Goal: Task Accomplishment & Management: Manage account settings

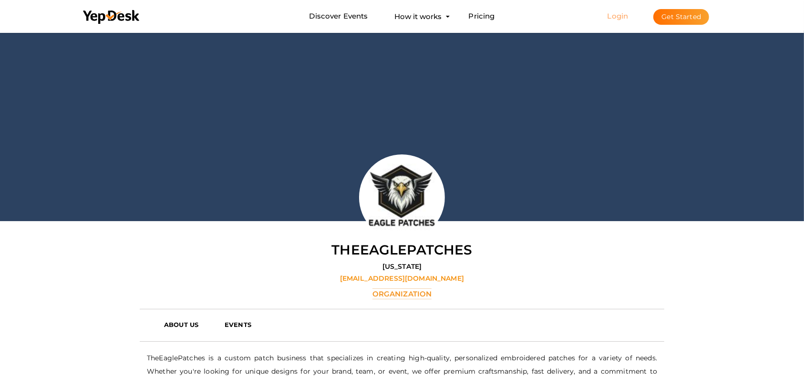
click at [621, 20] on link "Login" at bounding box center [618, 15] width 21 height 9
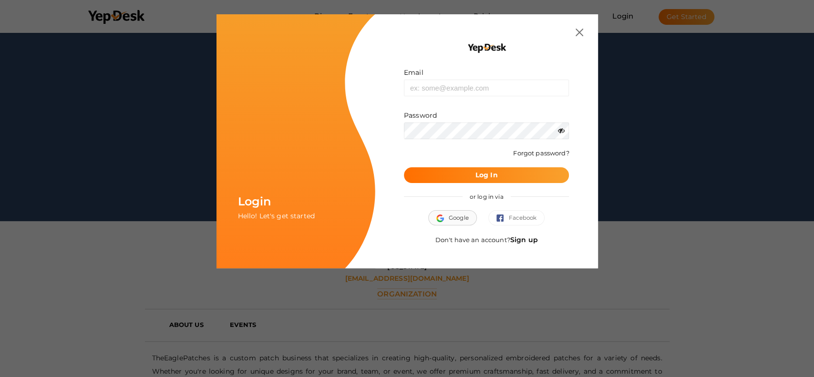
click at [466, 220] on button "Google" at bounding box center [452, 217] width 49 height 15
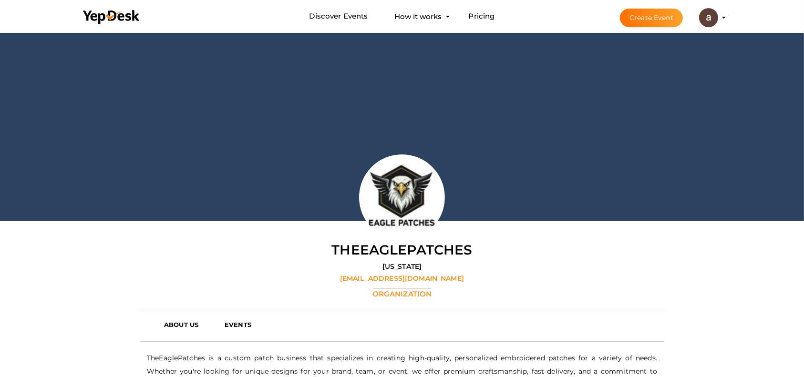
click at [726, 15] on li "Create Event alita joz jozalita95@gmail.com Personal Profile My Events Admin Sw…" at bounding box center [664, 17] width 127 height 34
click at [710, 21] on img at bounding box center [708, 17] width 19 height 19
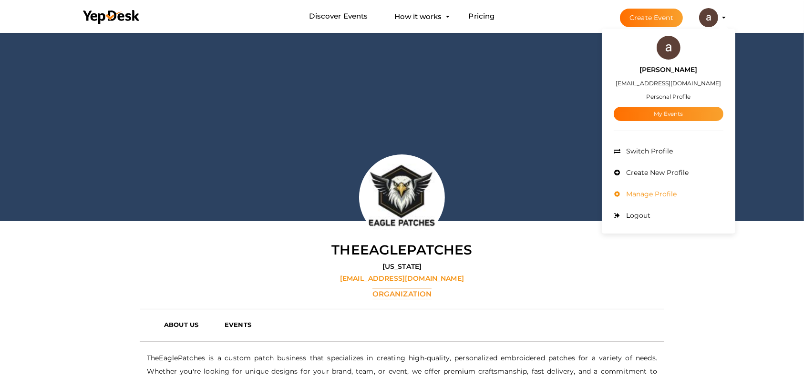
click at [649, 189] on li "Manage Profile" at bounding box center [669, 194] width 110 height 21
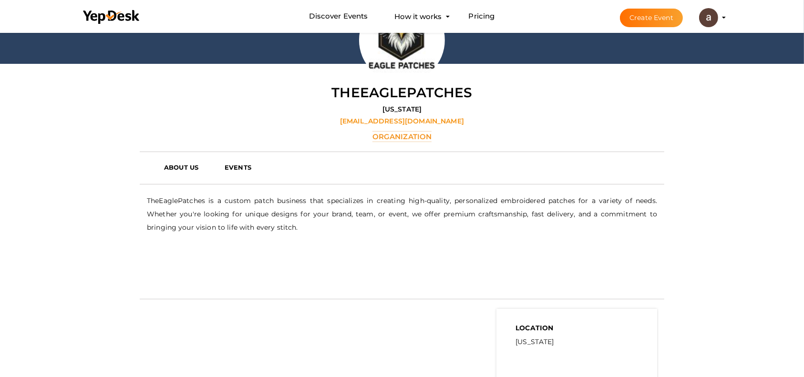
scroll to position [285, 0]
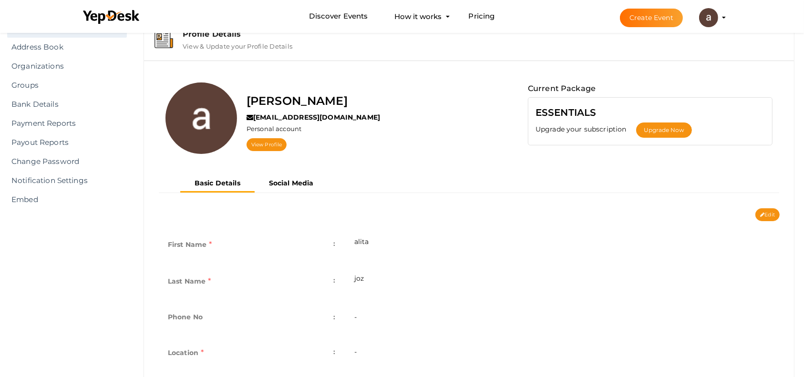
scroll to position [63, 0]
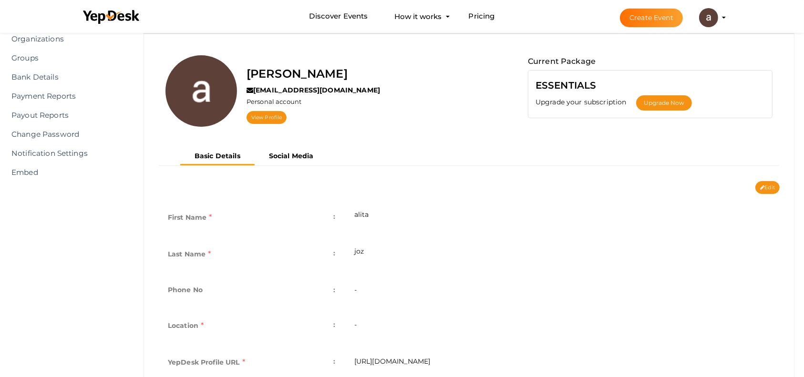
drag, startPoint x: 398, startPoint y: 281, endPoint x: 393, endPoint y: 295, distance: 15.5
click at [397, 283] on td "-" at bounding box center [562, 291] width 435 height 35
click at [392, 298] on td "-" at bounding box center [562, 291] width 435 height 35
click at [354, 290] on td "-" at bounding box center [562, 291] width 435 height 35
click at [770, 185] on button "Edit" at bounding box center [768, 187] width 24 height 13
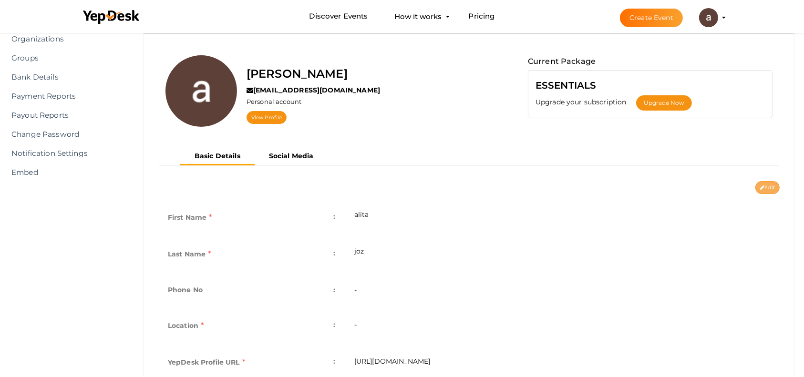
type input "alita"
type input "joz"
type input "alitajoz"
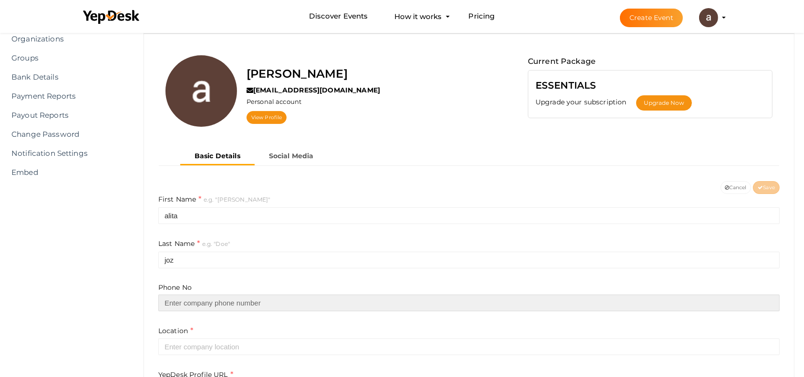
click at [219, 301] on input "text" at bounding box center [469, 303] width 622 height 17
paste input "+855-955-1603"
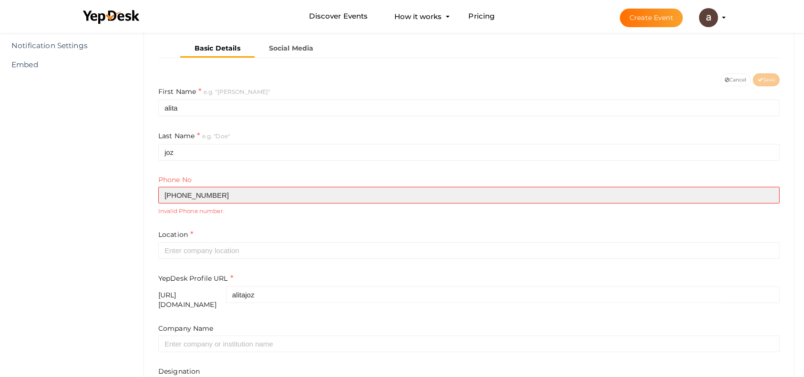
scroll to position [191, 0]
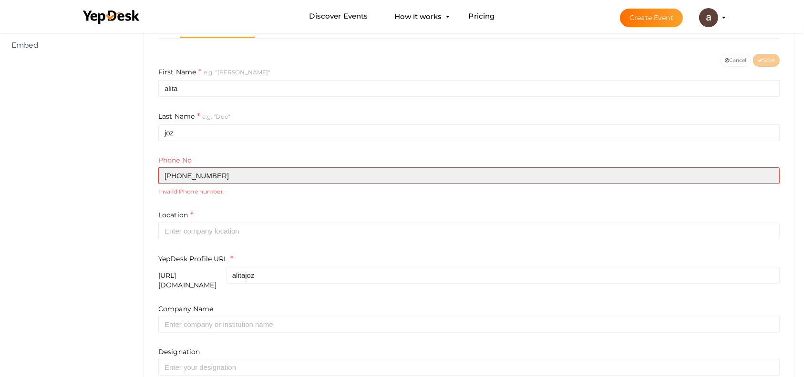
click at [197, 177] on input "+855-955-1603" at bounding box center [469, 175] width 622 height 17
click at [185, 176] on input "+855-9551603" at bounding box center [469, 175] width 622 height 17
click at [169, 178] on input "+8559551603" at bounding box center [469, 175] width 622 height 17
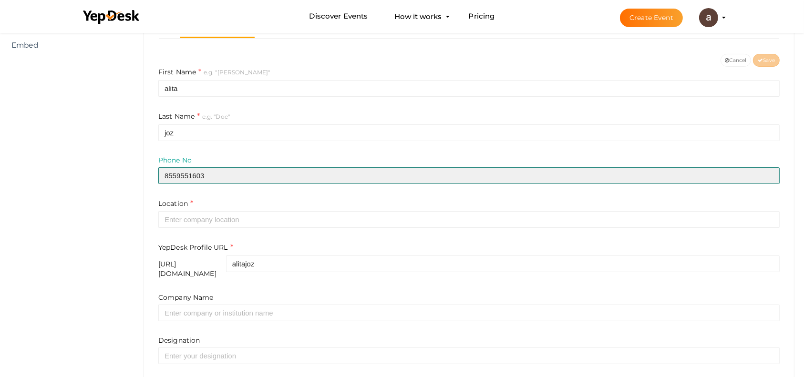
type input "8559551603"
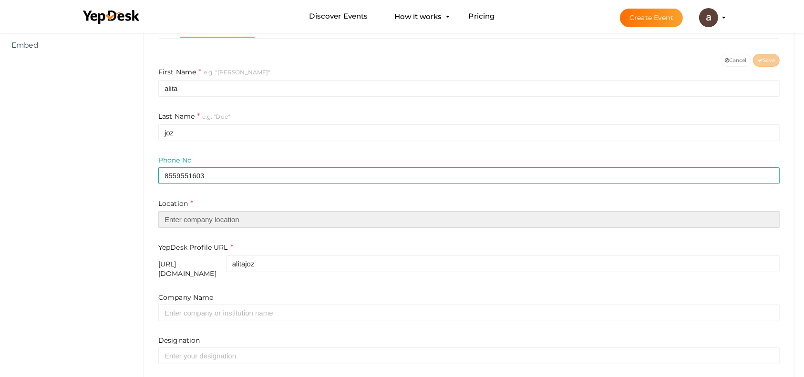
click at [212, 223] on input "text" at bounding box center [469, 219] width 622 height 17
paste input "houston"
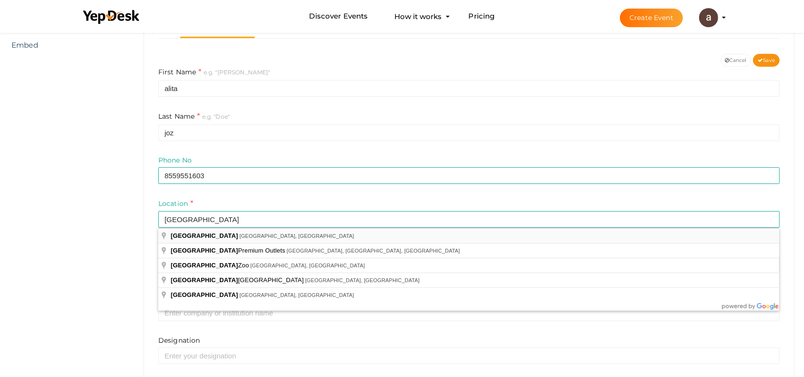
type input "Houston, TX, USA"
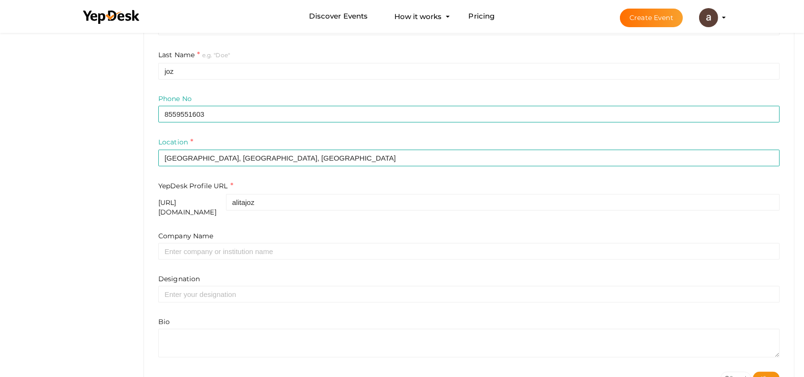
scroll to position [254, 0]
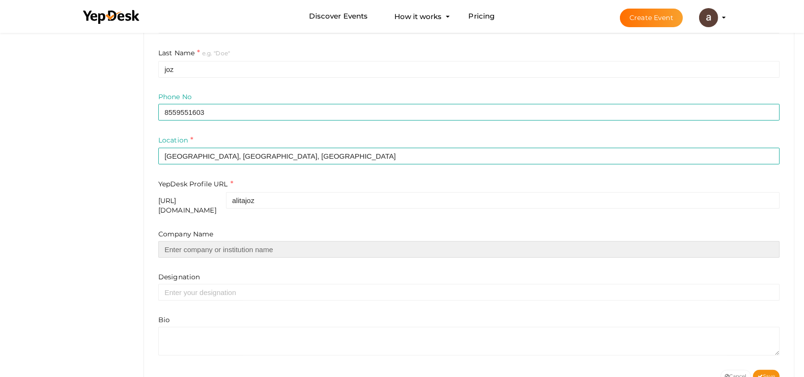
click at [237, 241] on input "text" at bounding box center [469, 249] width 622 height 17
type input "purewebsitedesign"
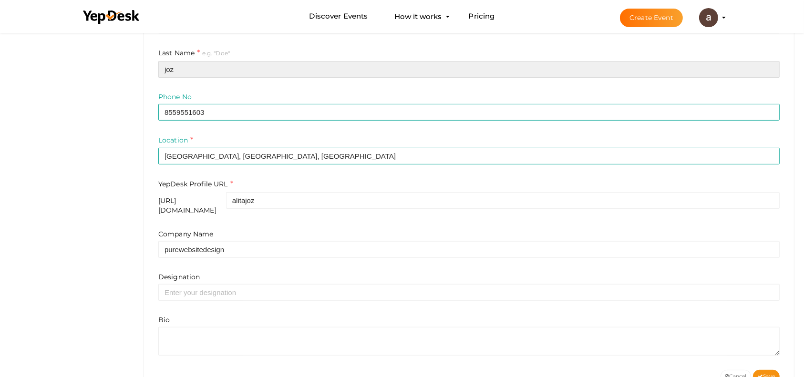
type input "jozz"
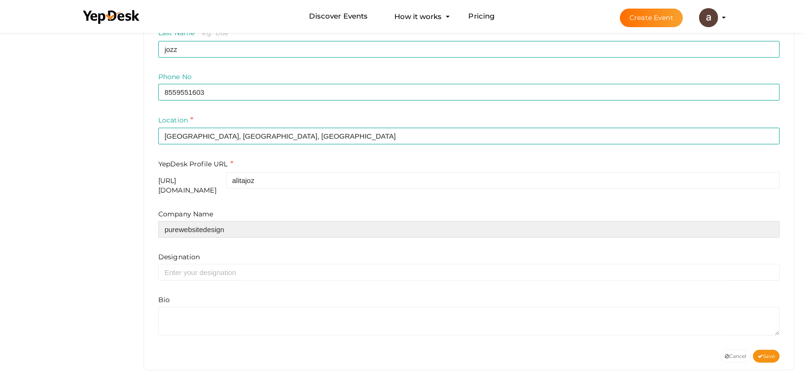
scroll to position [280, 0]
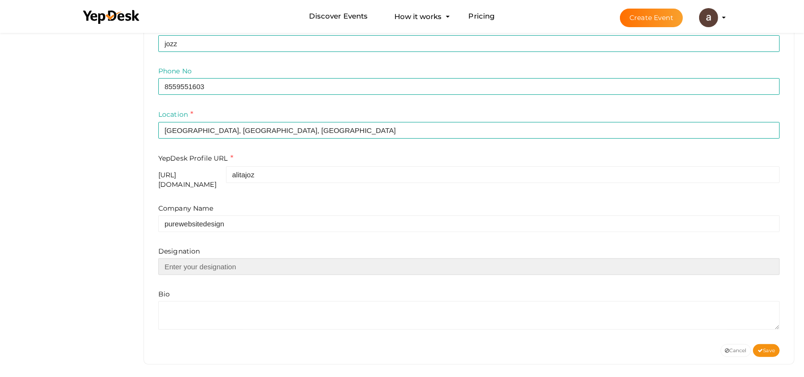
click at [253, 264] on input "text" at bounding box center [469, 267] width 622 height 17
type input "Manager"
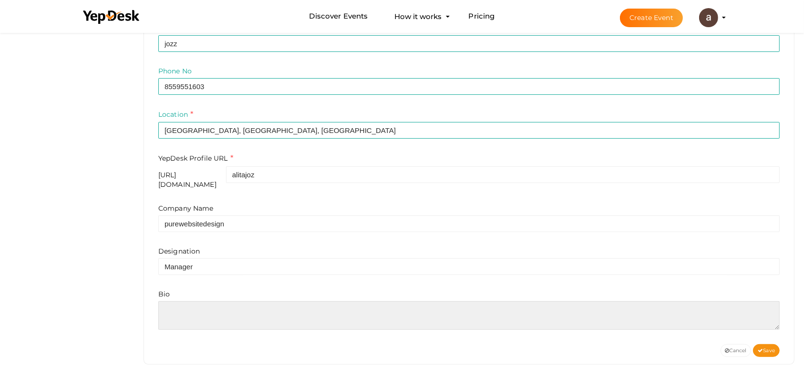
click at [233, 315] on textarea at bounding box center [469, 316] width 622 height 29
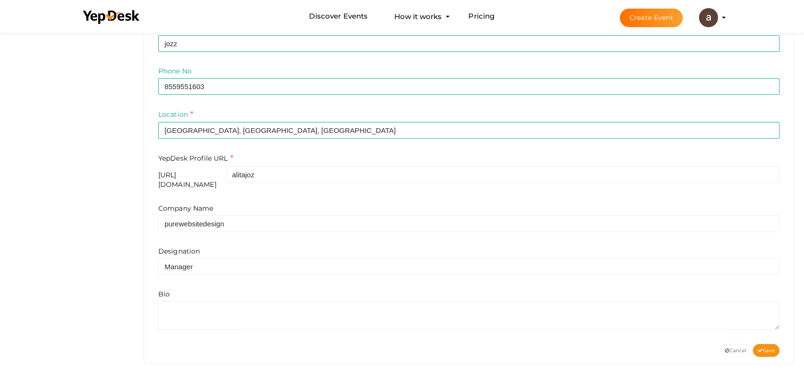
click at [260, 323] on div "First Name e.g. "John" alita Last Name e.g. "Doe" jozz Phone No 8559551603 Loca…" at bounding box center [469, 161] width 636 height 367
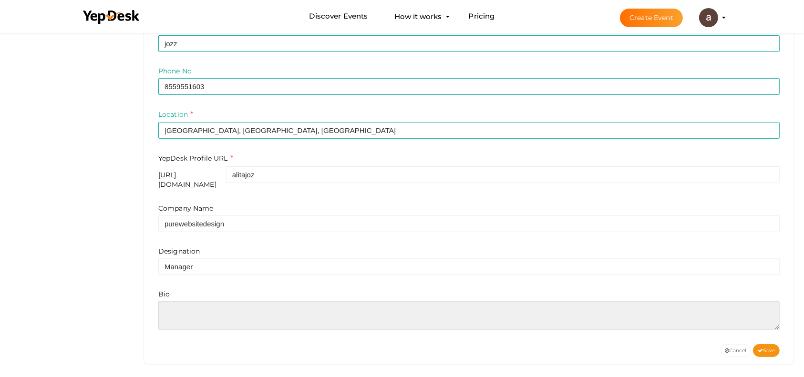
click at [266, 311] on textarea at bounding box center [469, 316] width 622 height 29
paste textarea "PureWebsiteDesign is a leading provider of web design in [GEOGRAPHIC_DATA], [GE…"
type textarea "PureWebsiteDesign is a leading provider of web design in [GEOGRAPHIC_DATA], [GE…"
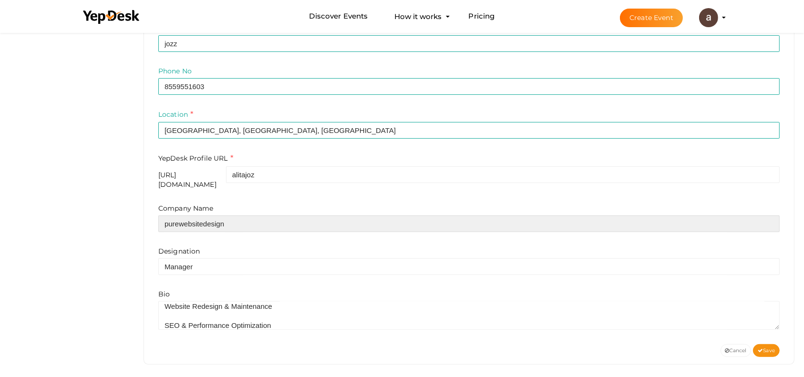
click at [263, 224] on input "purewebsitedesign" at bounding box center [469, 224] width 622 height 17
click at [269, 220] on input "purewebsitedesign" at bounding box center [469, 224] width 622 height 17
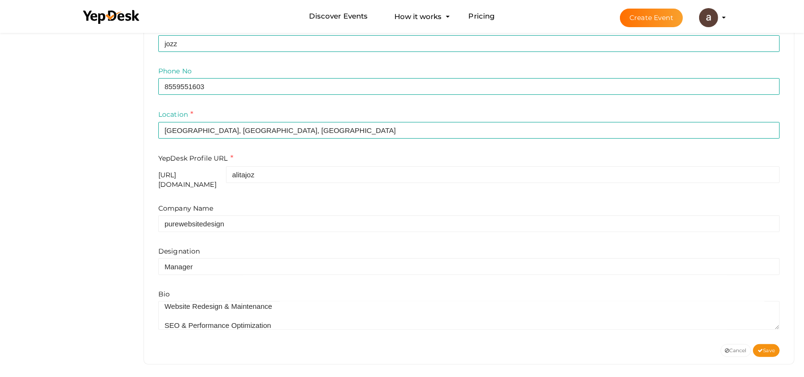
click at [320, 162] on div "YepDesk Profile URL https://www.yepdesk.com/profile/ alitajoz" at bounding box center [469, 171] width 622 height 36
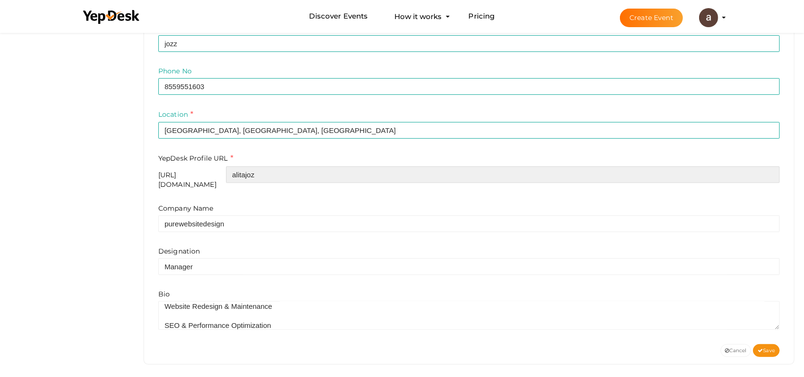
click at [316, 174] on input "alitajoz" at bounding box center [503, 174] width 554 height 17
paste input "purewebsitedesign"
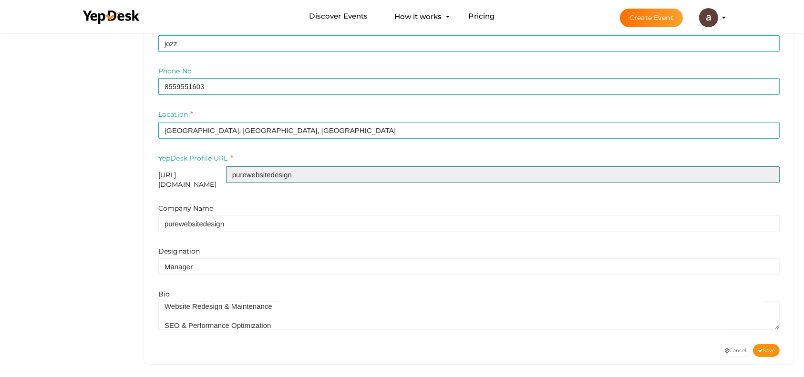
type input "purewebsitedesign"
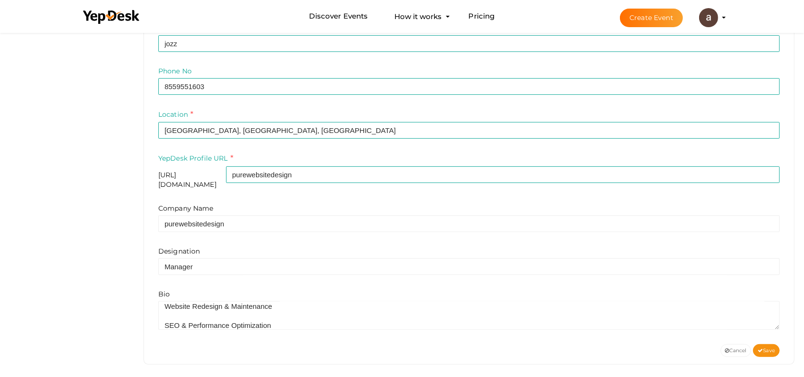
click at [771, 351] on div "alita joz jozalita95@gmail.com Personal account View Profile Current Package ES…" at bounding box center [469, 91] width 650 height 548
click at [770, 348] on span "Save" at bounding box center [766, 351] width 17 height 6
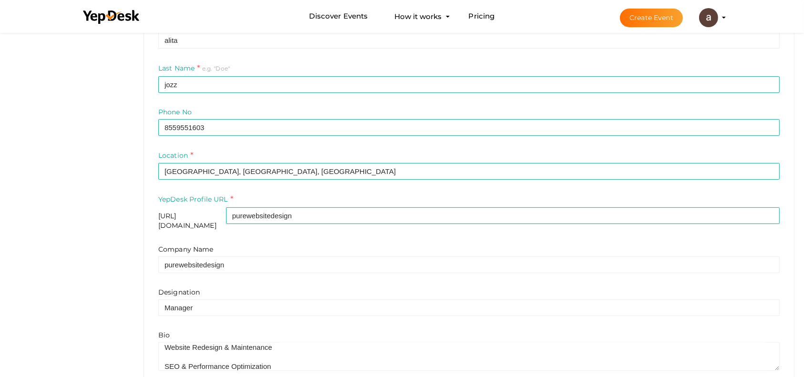
scroll to position [0, 0]
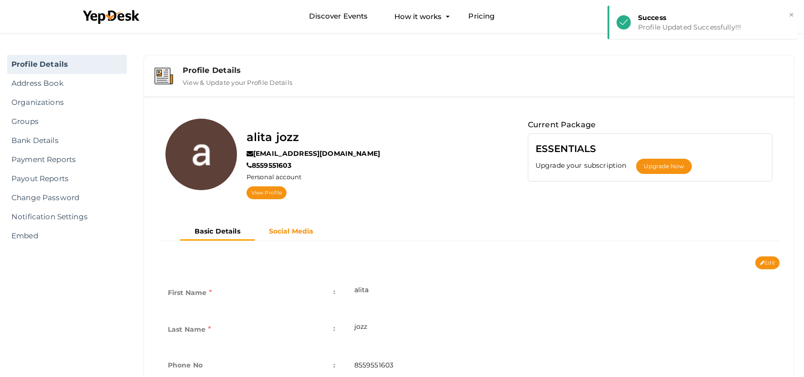
click at [308, 232] on b "Social Media" at bounding box center [291, 231] width 45 height 9
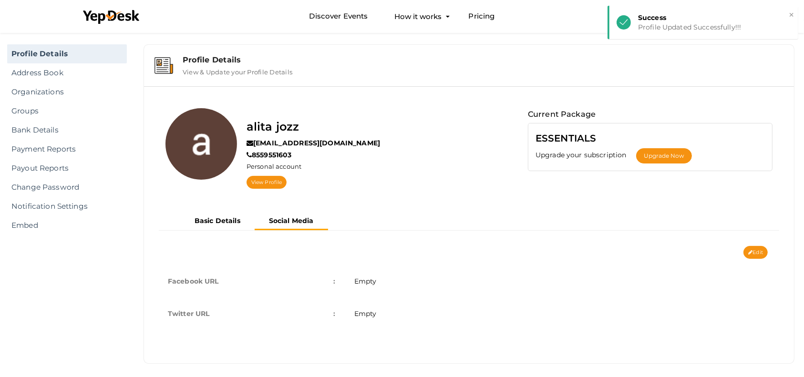
scroll to position [16, 0]
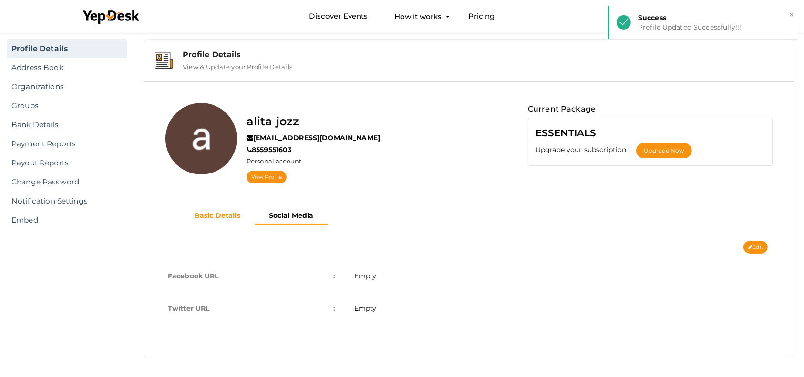
click at [243, 223] on button "Basic Details" at bounding box center [217, 216] width 74 height 16
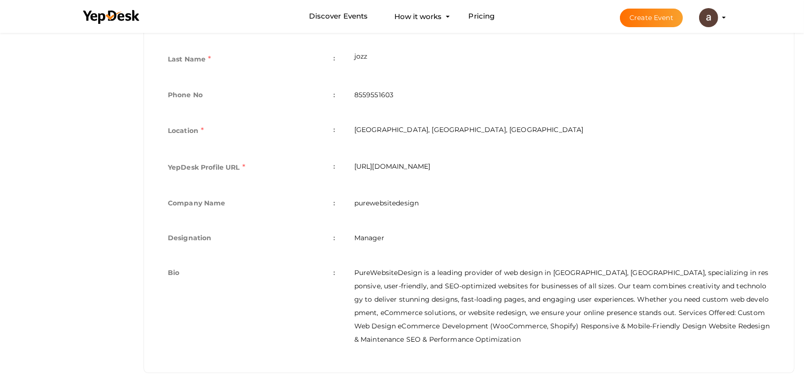
scroll to position [143, 0]
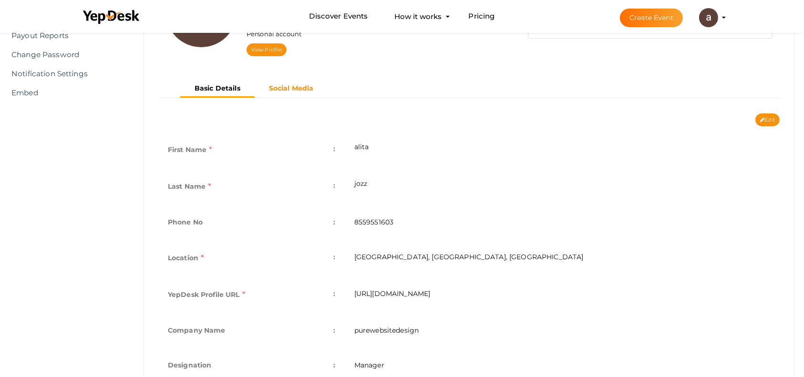
click at [305, 85] on b "Social Media" at bounding box center [291, 88] width 45 height 9
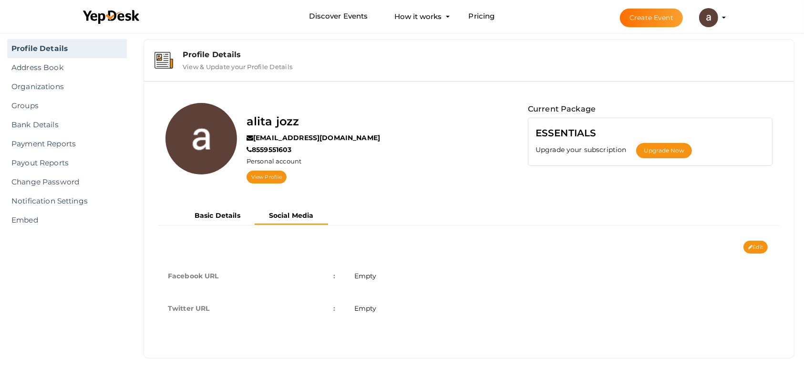
click at [395, 278] on td "Empty" at bounding box center [562, 276] width 435 height 32
click at [380, 278] on td "Empty" at bounding box center [562, 276] width 435 height 32
click at [749, 249] on icon at bounding box center [751, 247] width 4 height 5
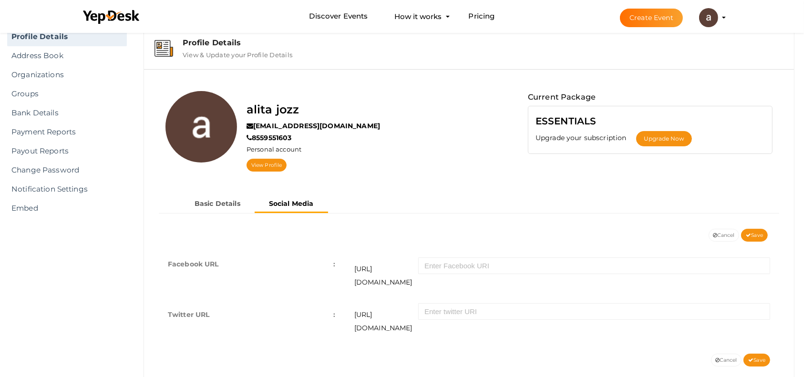
scroll to position [33, 0]
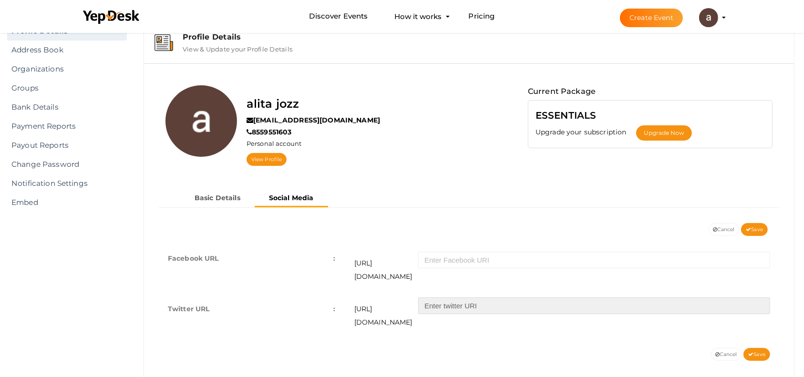
click at [460, 298] on input "text" at bounding box center [594, 306] width 352 height 17
paste input "https://twitter.com/purewebsitedsgn"
type input "https://twitter.com/purewebsitedsgn"
click at [748, 348] on button "Save" at bounding box center [757, 354] width 27 height 13
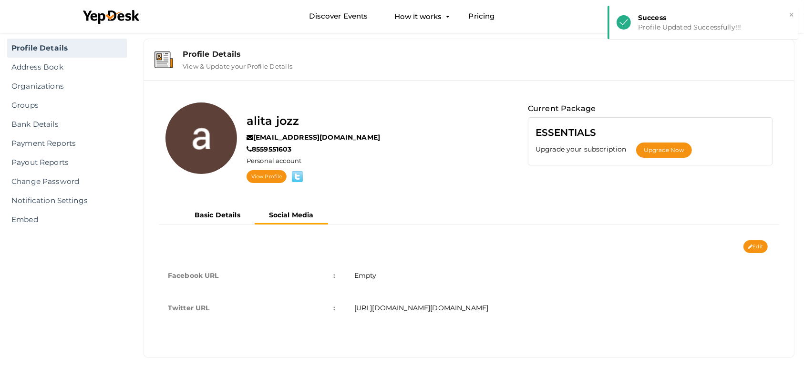
scroll to position [16, 0]
click at [718, 21] on div "Success" at bounding box center [714, 18] width 153 height 10
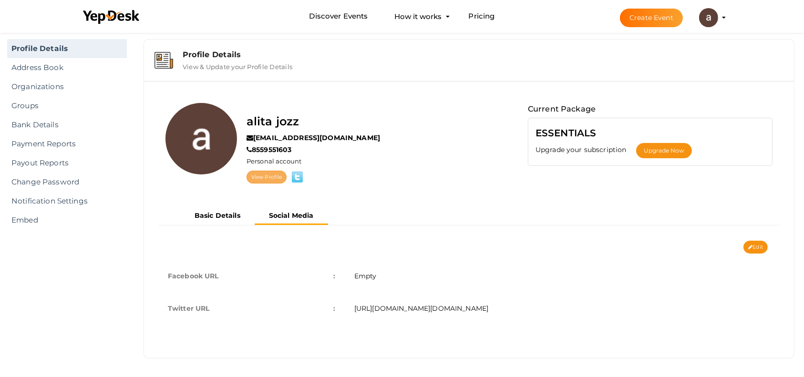
click at [259, 174] on link "View Profile" at bounding box center [267, 177] width 40 height 13
click at [714, 14] on img at bounding box center [708, 17] width 19 height 19
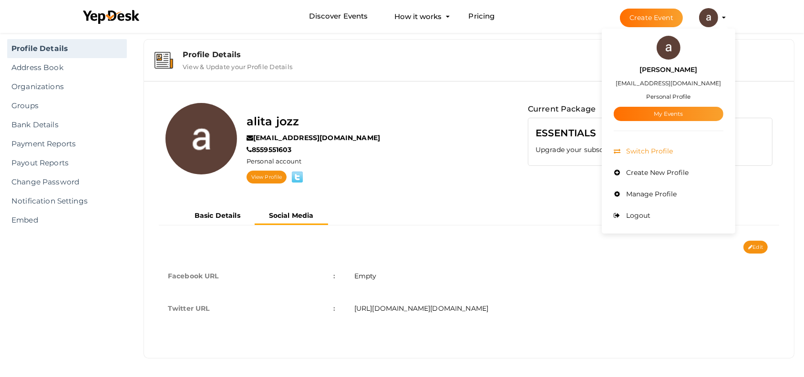
click at [650, 151] on span "Switch Profile" at bounding box center [648, 151] width 49 height 9
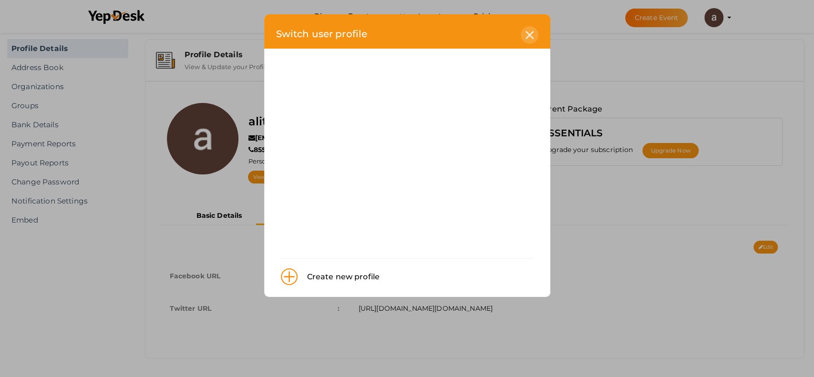
click at [522, 34] on div at bounding box center [530, 35] width 18 height 18
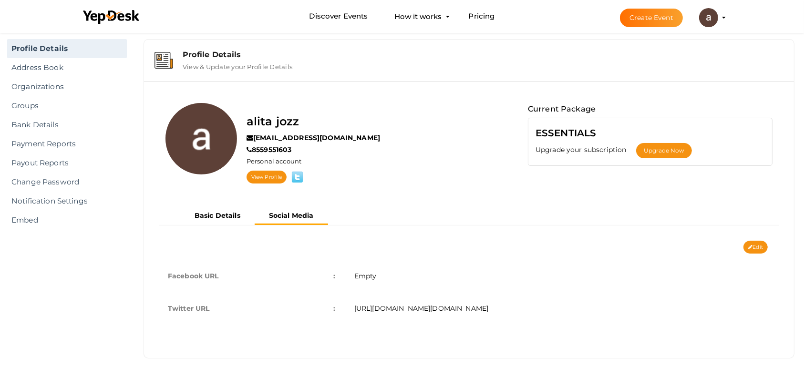
click at [716, 24] on button "alita joz jozalita95@gmail.com Personal Profile My Events Admin Switch Profile …" at bounding box center [709, 18] width 25 height 20
click at [658, 22] on button "Create Event" at bounding box center [651, 18] width 63 height 19
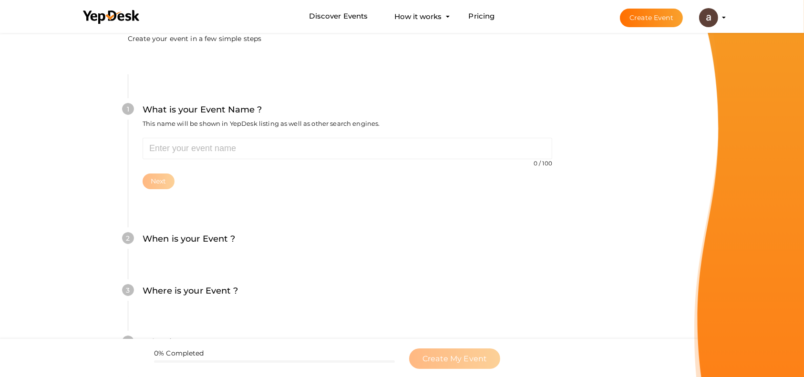
scroll to position [63, 0]
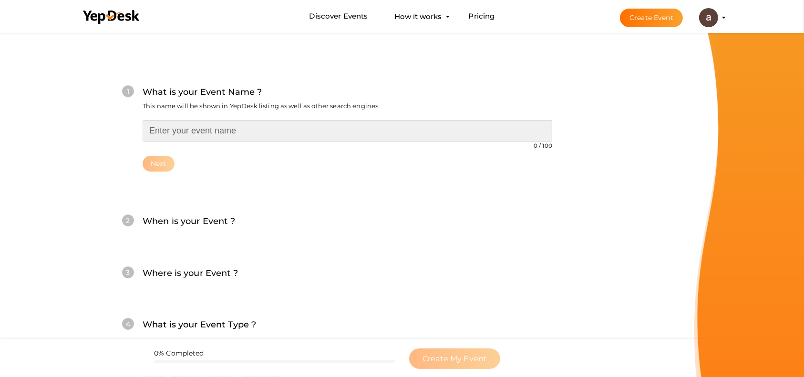
click at [270, 136] on input "text" at bounding box center [348, 130] width 410 height 21
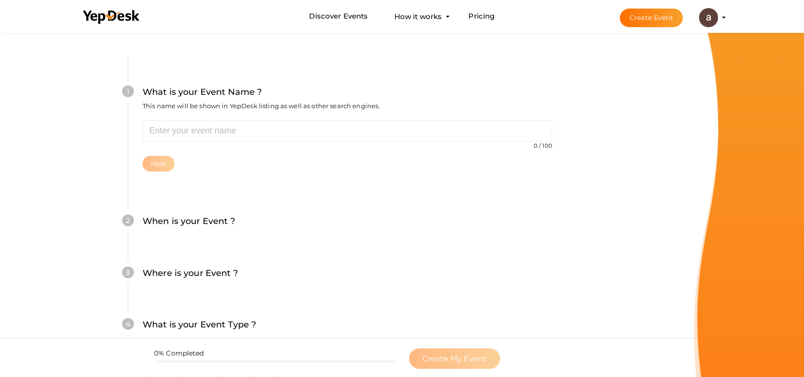
click at [710, 9] on img at bounding box center [708, 17] width 19 height 19
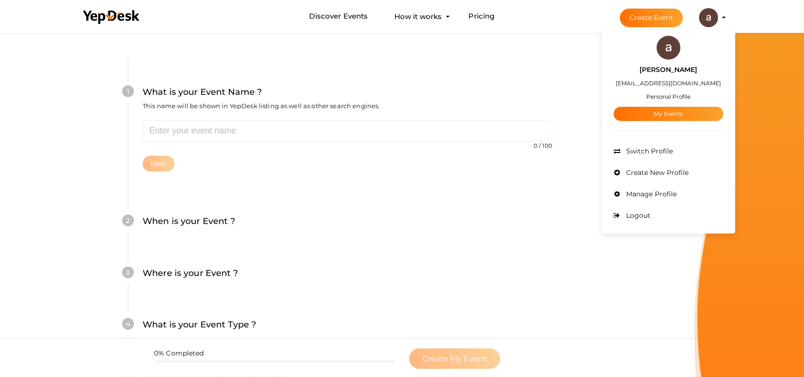
click at [654, 191] on span "Manage Profile" at bounding box center [650, 194] width 53 height 9
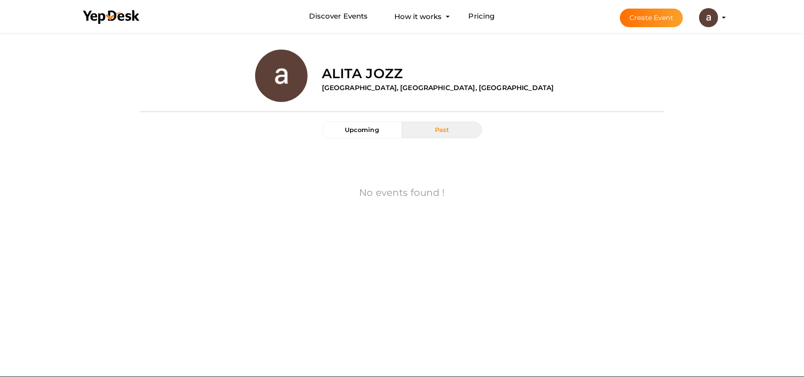
click at [442, 133] on span "Past" at bounding box center [442, 130] width 15 height 8
click at [717, 13] on img at bounding box center [708, 17] width 19 height 19
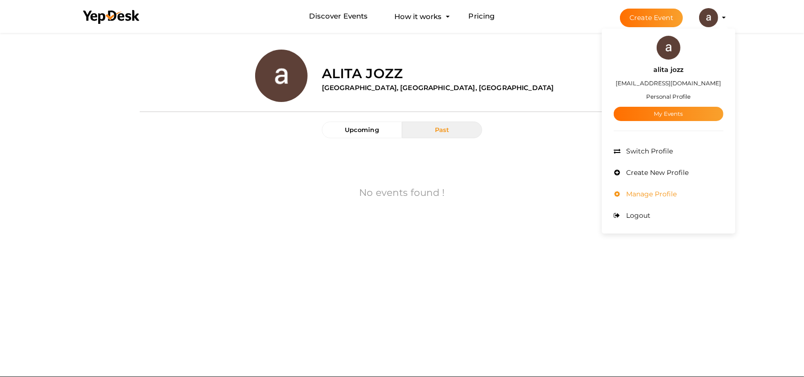
click at [651, 198] on li "Manage Profile" at bounding box center [669, 194] width 110 height 21
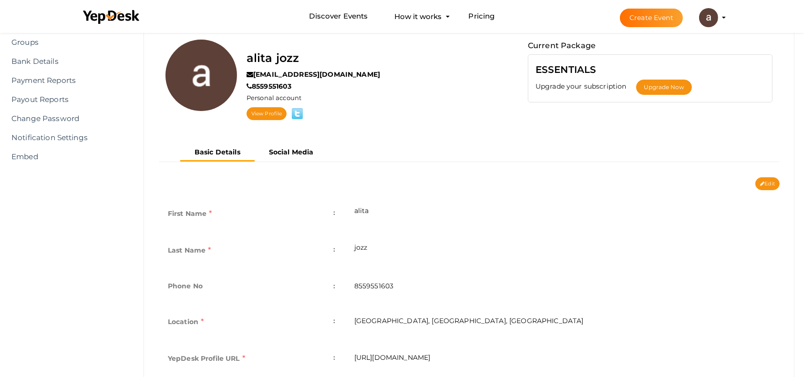
scroll to position [31, 0]
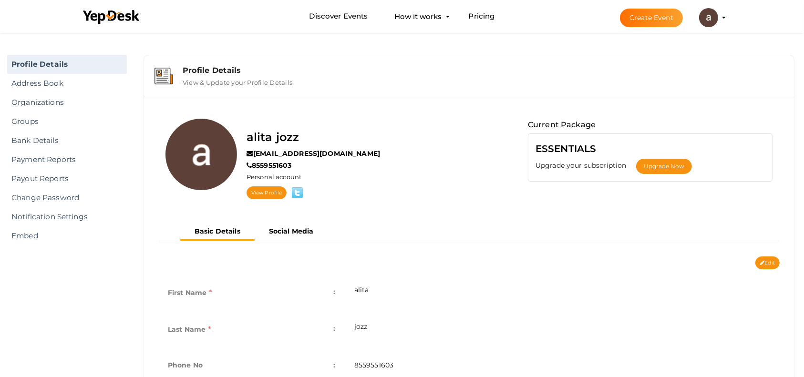
click at [715, 17] on img at bounding box center [708, 17] width 19 height 19
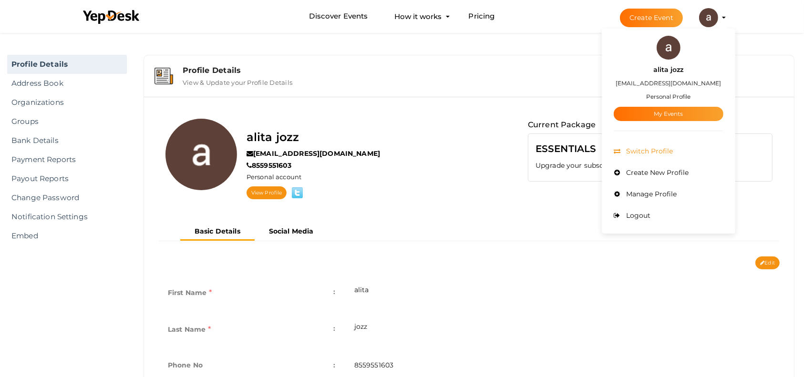
click at [654, 156] on li "Switch Profile" at bounding box center [669, 151] width 110 height 21
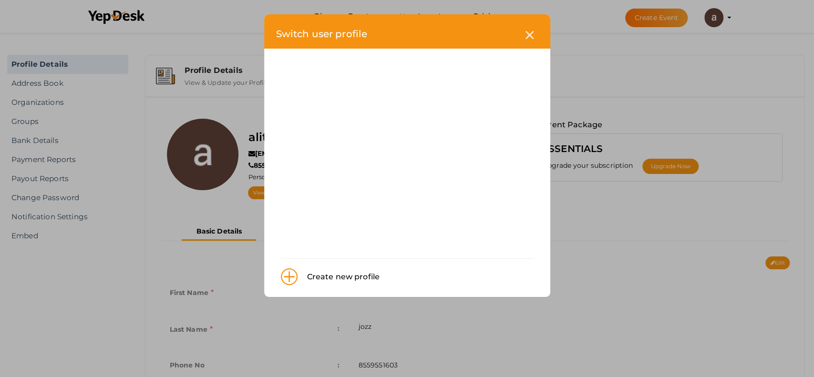
click at [353, 273] on div "Create new profile" at bounding box center [339, 277] width 83 height 12
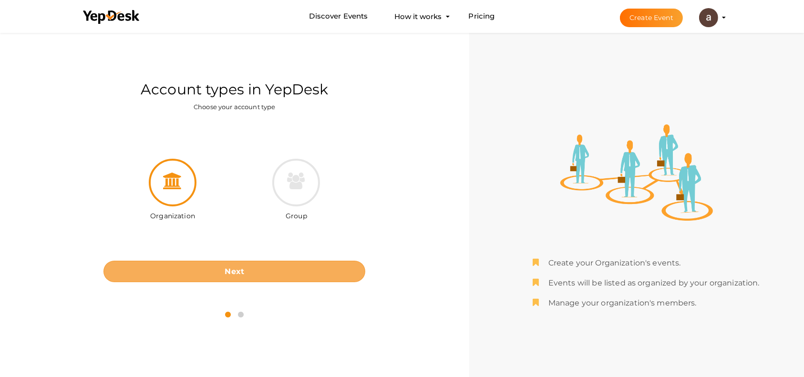
click at [214, 270] on button "Next" at bounding box center [235, 271] width 262 height 21
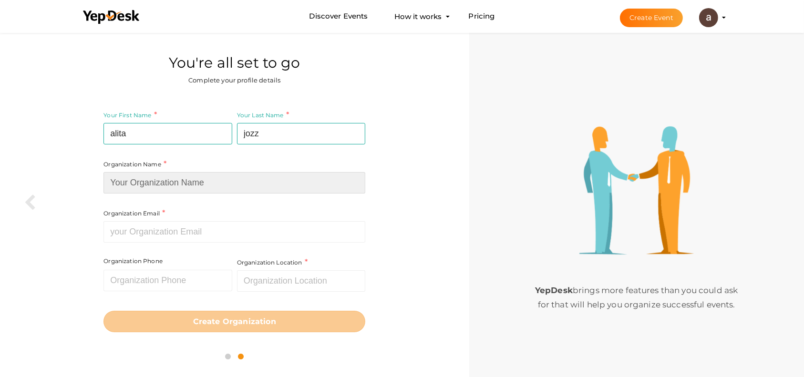
click at [154, 181] on input at bounding box center [235, 182] width 262 height 21
type input "purewebsitedesign"
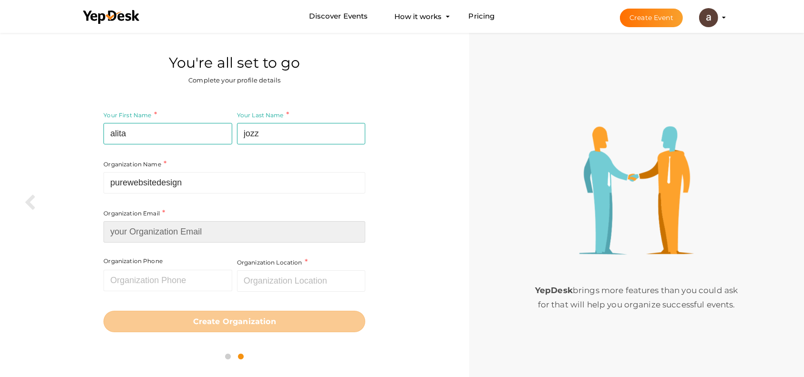
type input "[EMAIL_ADDRESS][DOMAIN_NAME]"
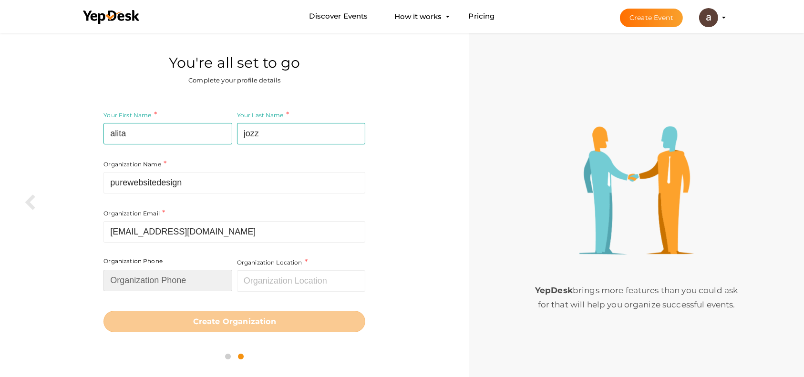
type input "9551603"
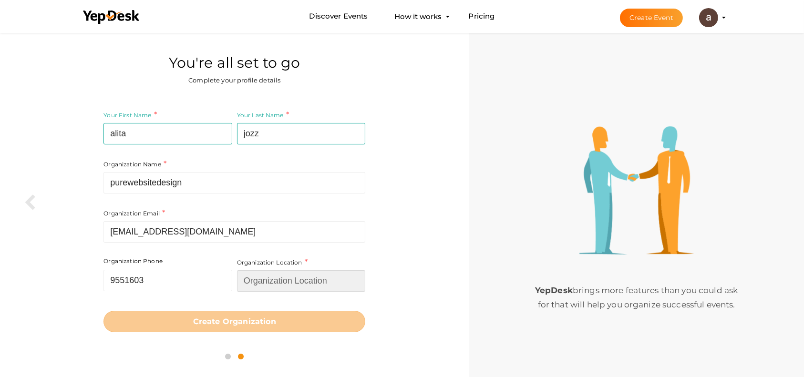
type input "Pakistan"
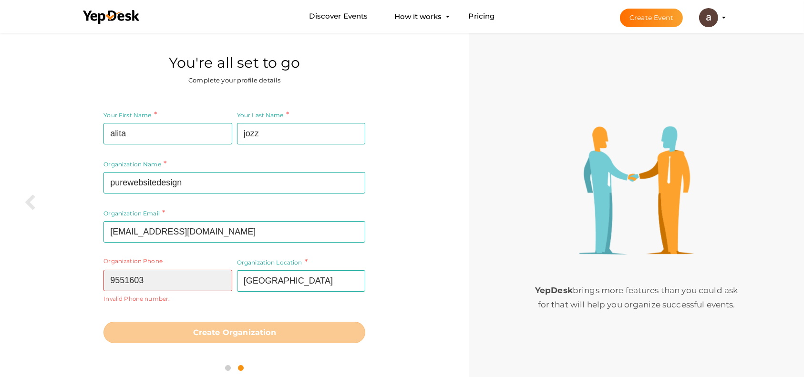
click at [112, 282] on input "9551603" at bounding box center [168, 280] width 128 height 21
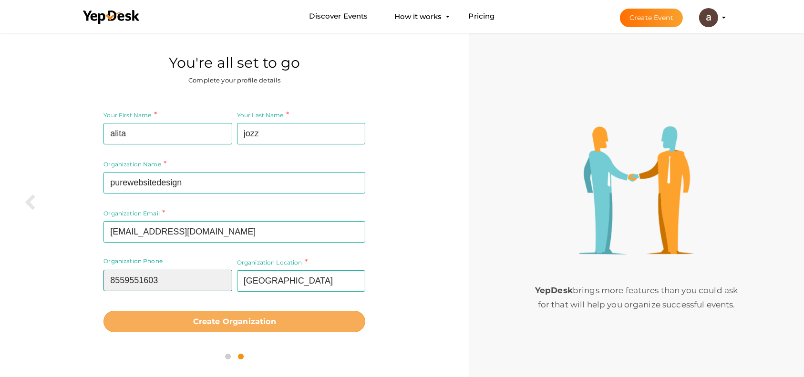
type input "8559551603"
click at [255, 329] on button "Create Organization" at bounding box center [235, 321] width 262 height 21
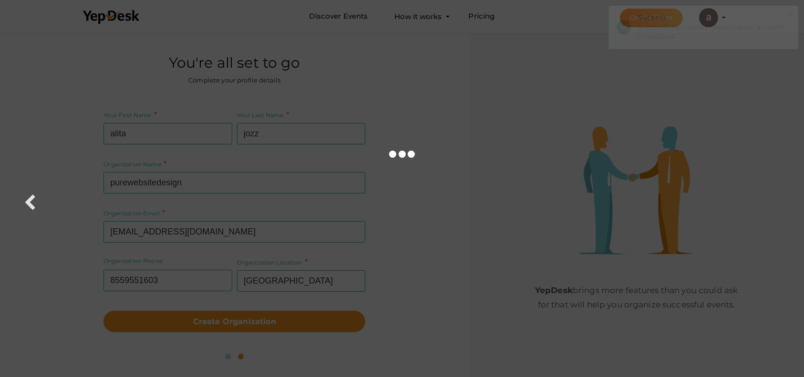
click at [333, 281] on div at bounding box center [402, 188] width 804 height 377
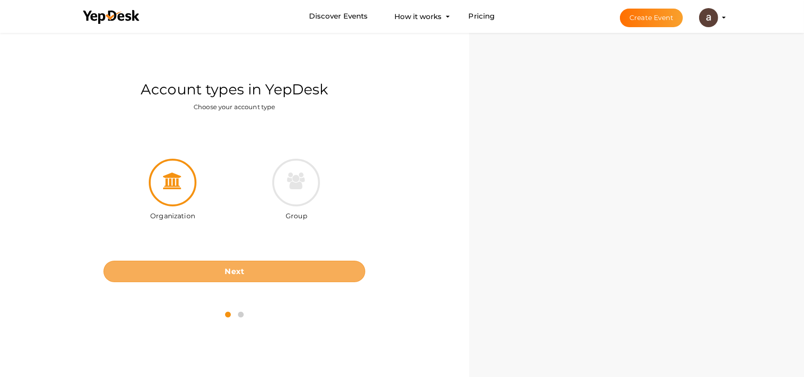
click at [252, 271] on button "Next" at bounding box center [235, 271] width 262 height 21
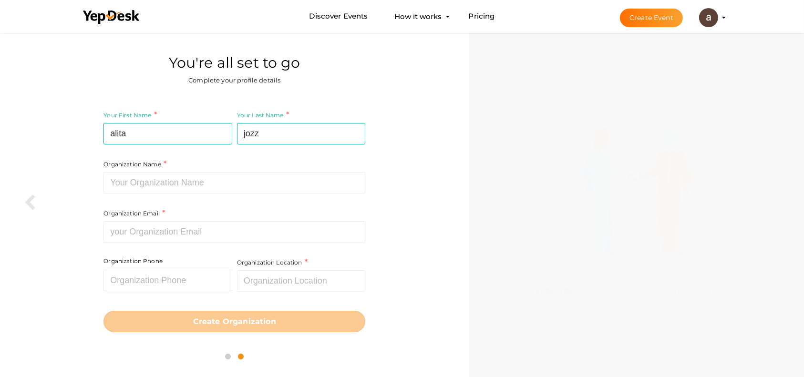
click at [210, 216] on div "Organization Email Required. Invalid email." at bounding box center [235, 225] width 262 height 35
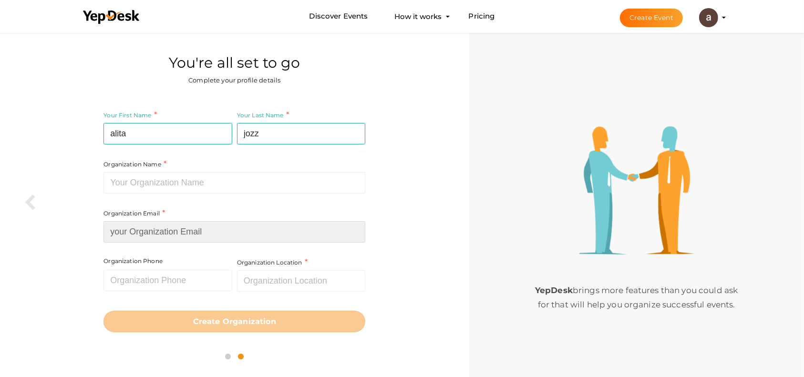
click at [210, 234] on input at bounding box center [235, 231] width 262 height 21
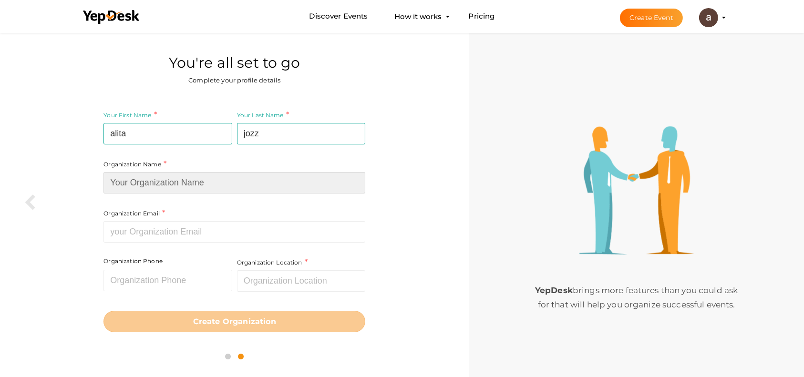
click at [210, 187] on input at bounding box center [235, 182] width 262 height 21
type input "purewebsitedesign"
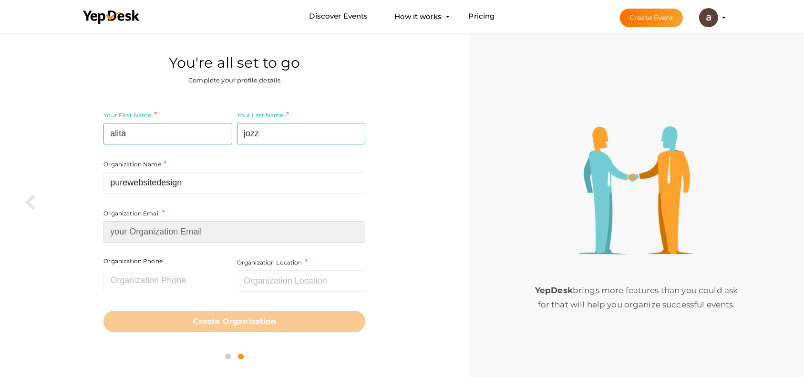
type input "[EMAIL_ADDRESS][DOMAIN_NAME]"
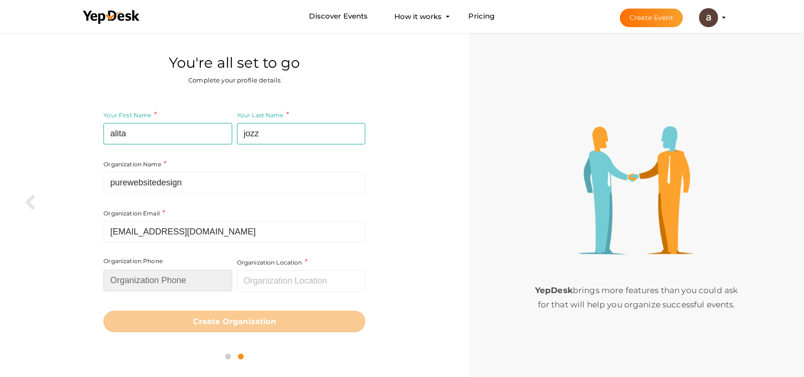
type input "9551603"
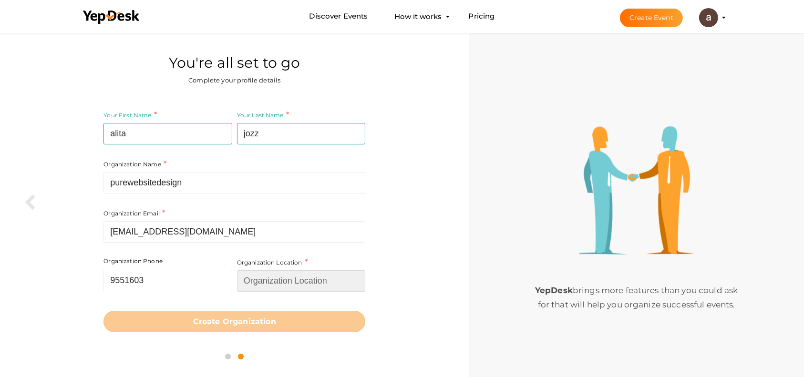
type input "[GEOGRAPHIC_DATA]"
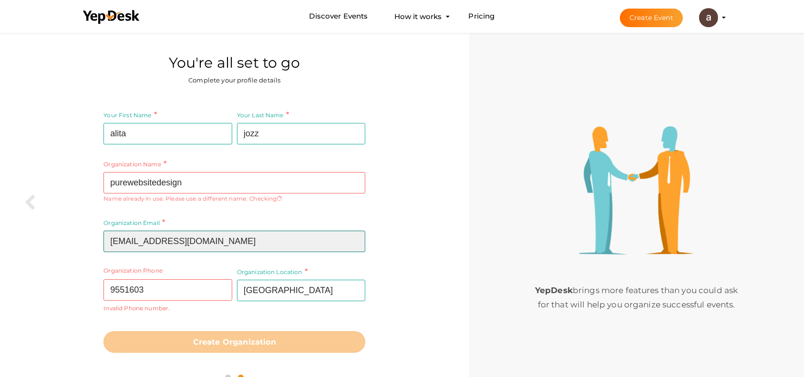
click at [253, 239] on input "[EMAIL_ADDRESS][DOMAIN_NAME]" at bounding box center [235, 241] width 262 height 21
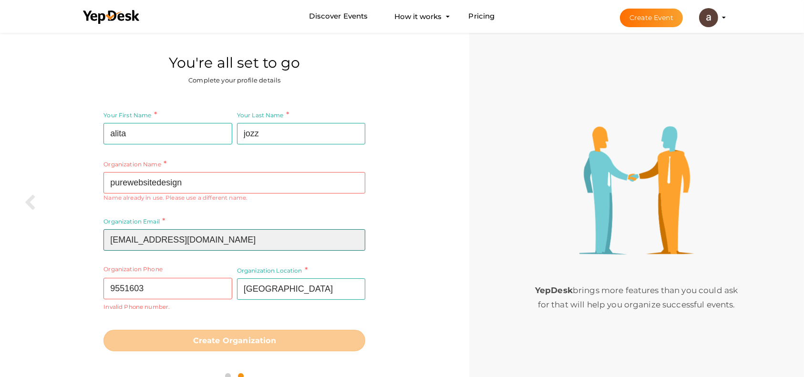
click at [253, 239] on input "[EMAIL_ADDRESS][DOMAIN_NAME]" at bounding box center [235, 239] width 262 height 21
type input "info@purewebsitedesign.com"
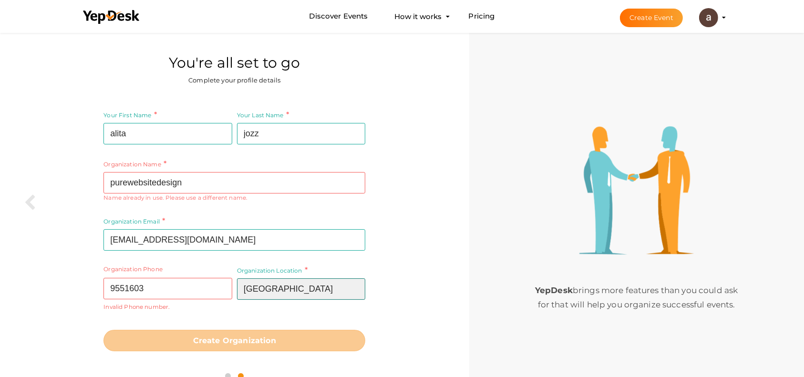
click at [305, 289] on input "[GEOGRAPHIC_DATA]" at bounding box center [301, 289] width 128 height 21
type input "United States"
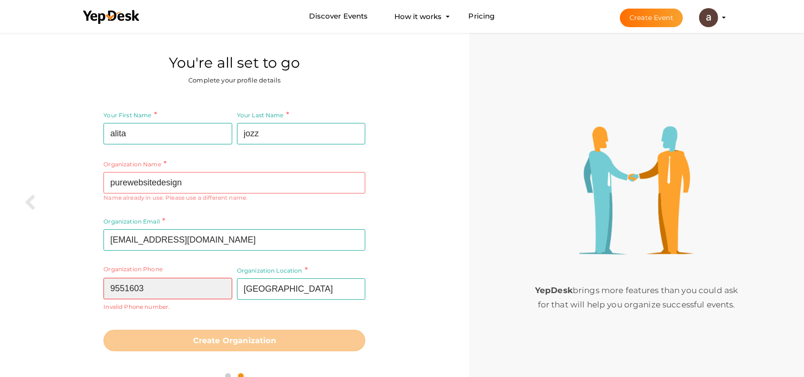
click at [112, 288] on input "9551603" at bounding box center [168, 288] width 128 height 21
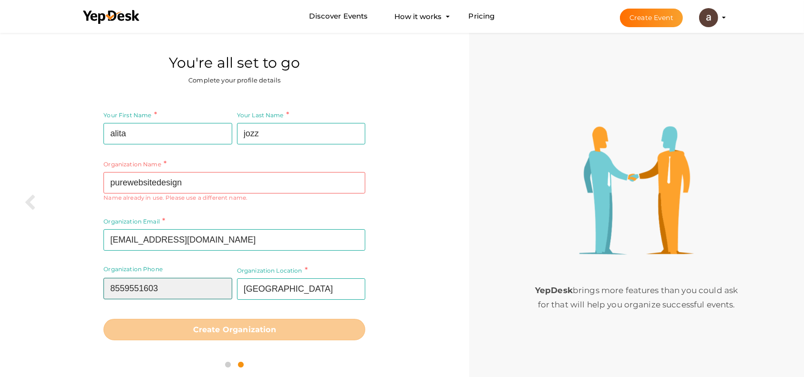
type input "8559551603"
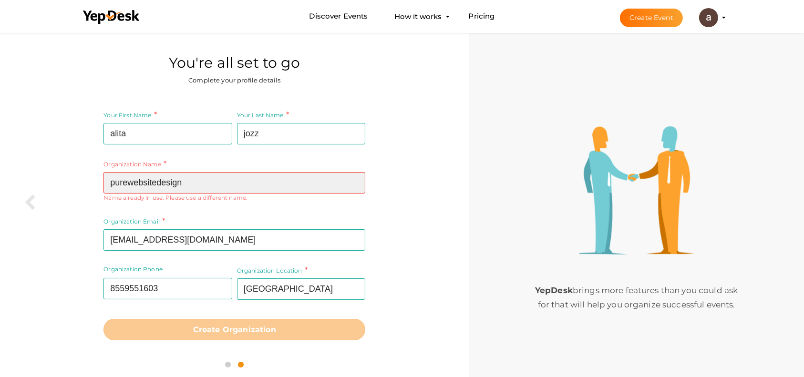
click at [196, 184] on input "purewebsitedesign" at bounding box center [235, 182] width 262 height 21
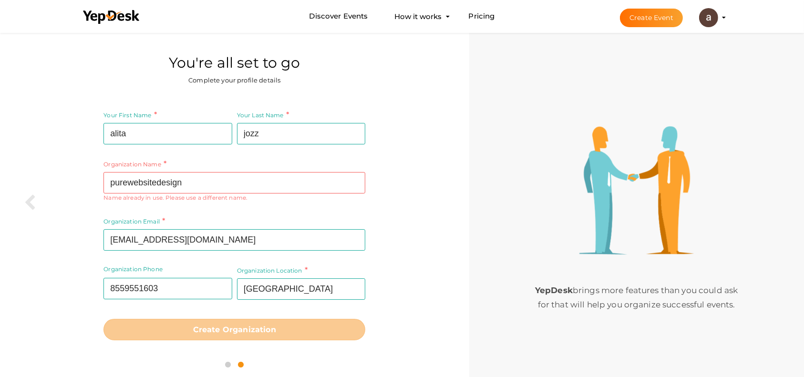
click at [36, 205] on div "Your First Name alita Required. Must contain letters only. Must be between 2 an…" at bounding box center [234, 225] width 455 height 246
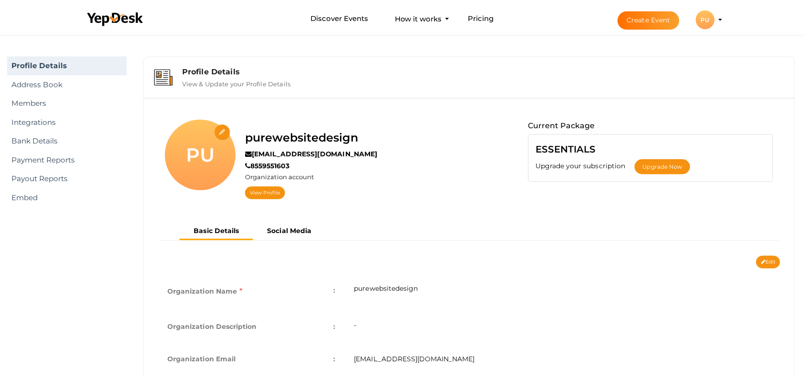
scroll to position [31, 0]
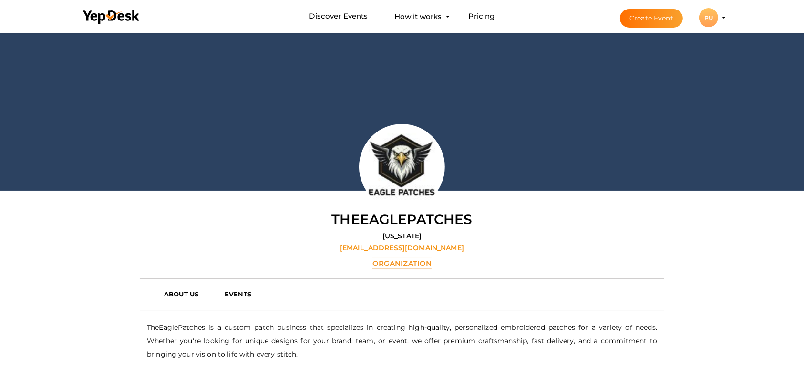
scroll to position [31, 0]
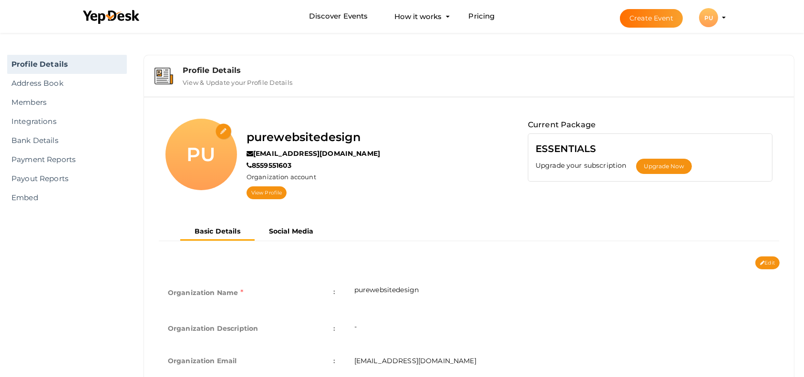
click at [221, 135] on input "file" at bounding box center [224, 132] width 17 height 17
type input "C:\fakepath\Capture.PNG"
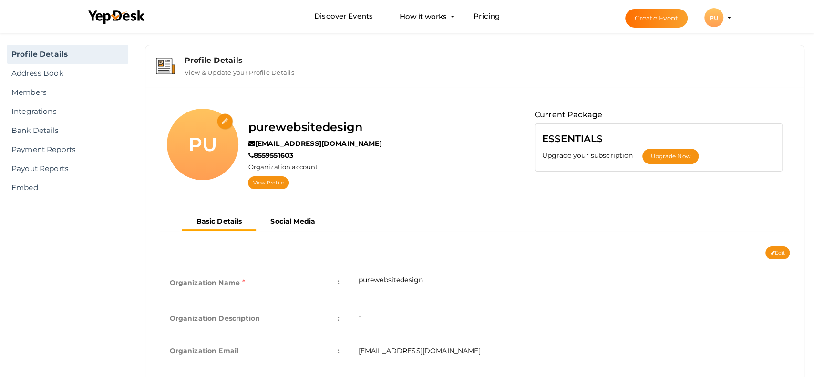
scroll to position [63, 0]
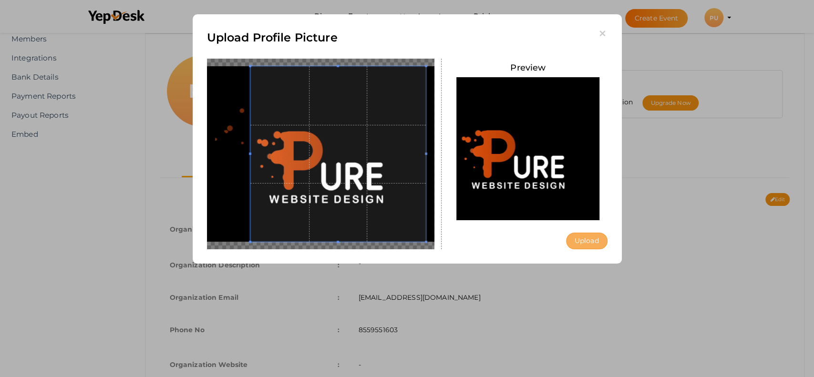
click at [582, 239] on button "Upload" at bounding box center [587, 241] width 42 height 17
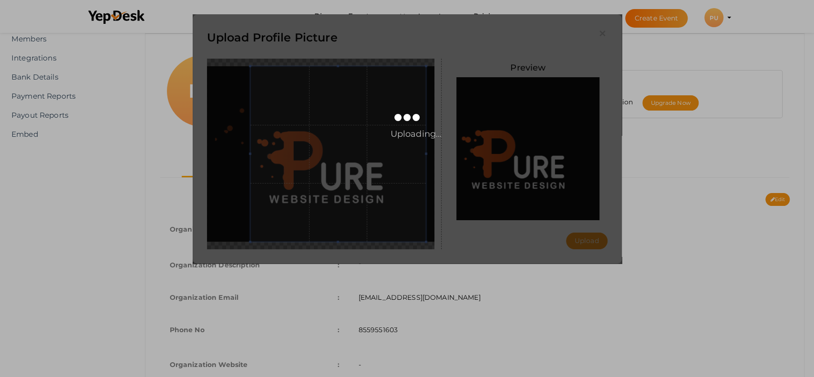
scroll to position [0, 0]
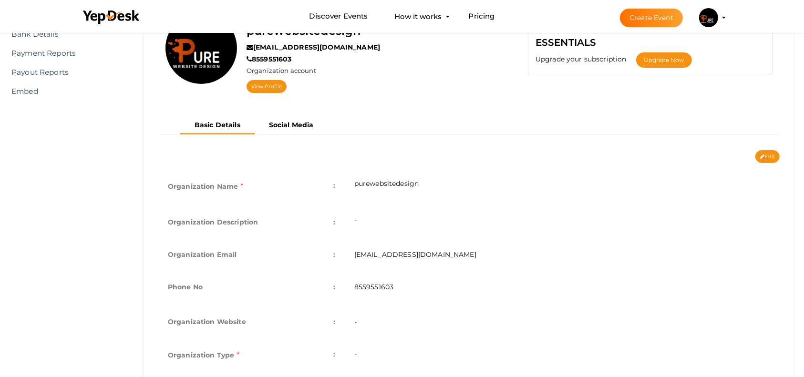
scroll to position [127, 0]
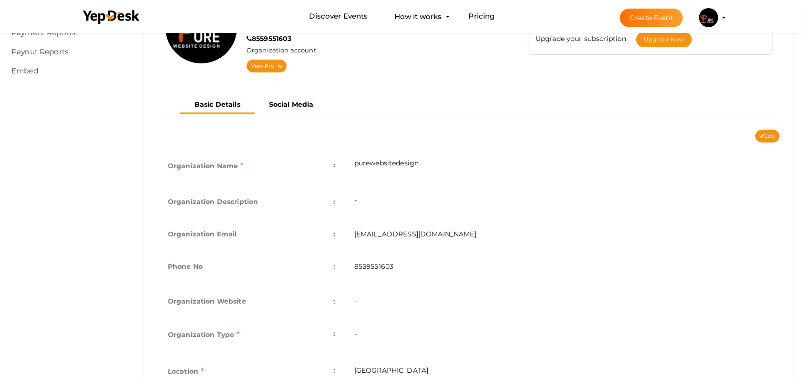
click at [762, 128] on div "Basic Details Social Media" at bounding box center [469, 112] width 636 height 33
click at [759, 138] on button "Edit" at bounding box center [768, 136] width 24 height 13
type input "purewebsitedesign"
type input "[EMAIL_ADDRESS][DOMAIN_NAME]"
type input "8559551603"
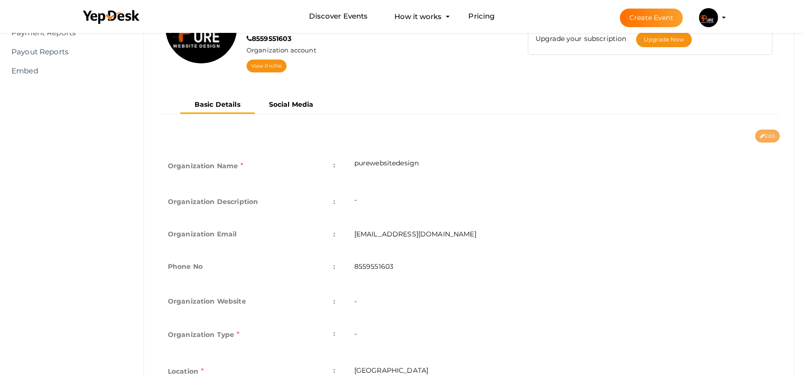
select select "9"
type input "[GEOGRAPHIC_DATA]"
type input "purewebsitedesign1"
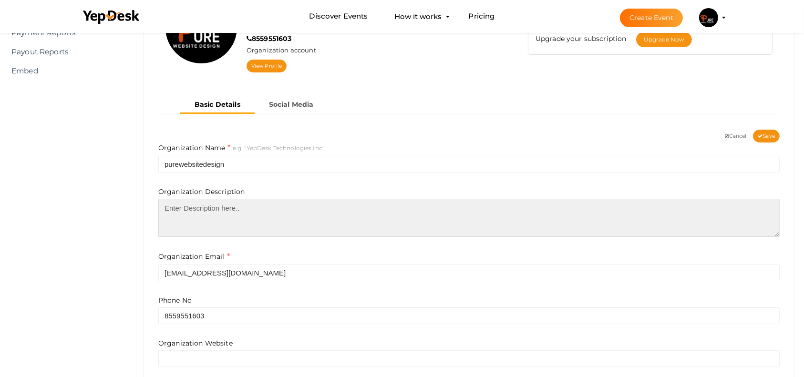
click at [273, 206] on textarea at bounding box center [469, 218] width 622 height 38
paste textarea "PureWebsiteDesign is a leading provider of web design in [GEOGRAPHIC_DATA], [GE…"
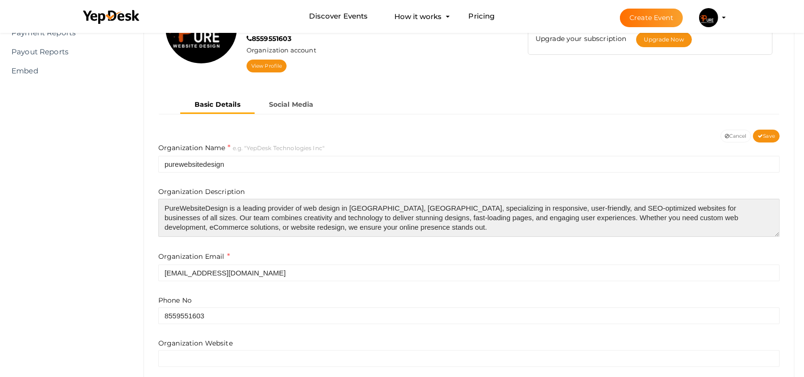
scroll to position [109, 0]
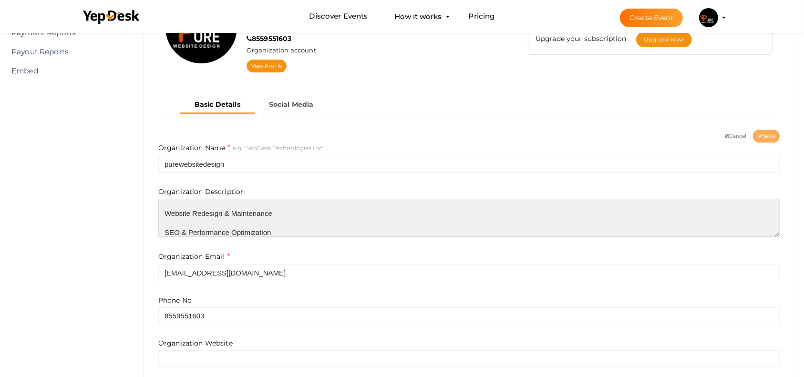
type textarea "PureWebsiteDesign is a leading provider of web design in [GEOGRAPHIC_DATA], [GE…"
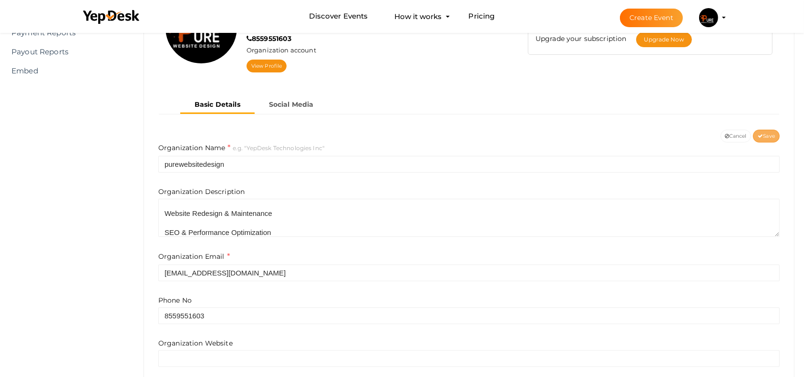
click at [771, 132] on button "Save" at bounding box center [766, 136] width 27 height 13
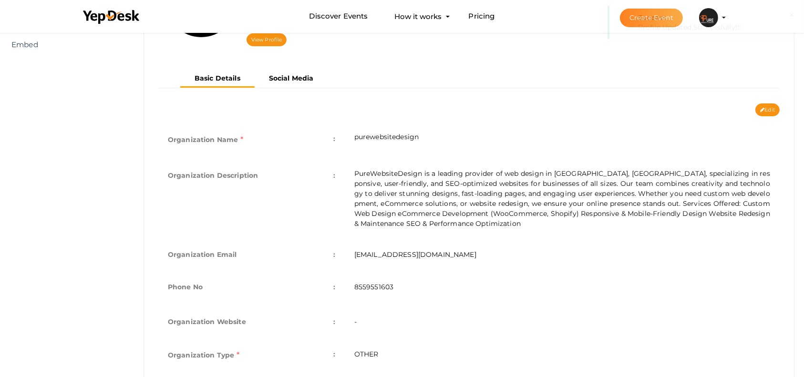
scroll to position [70, 0]
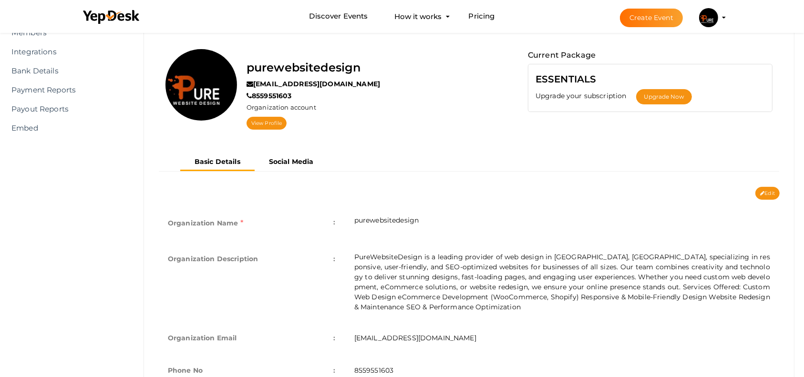
click at [759, 195] on button "Edit" at bounding box center [768, 193] width 24 height 13
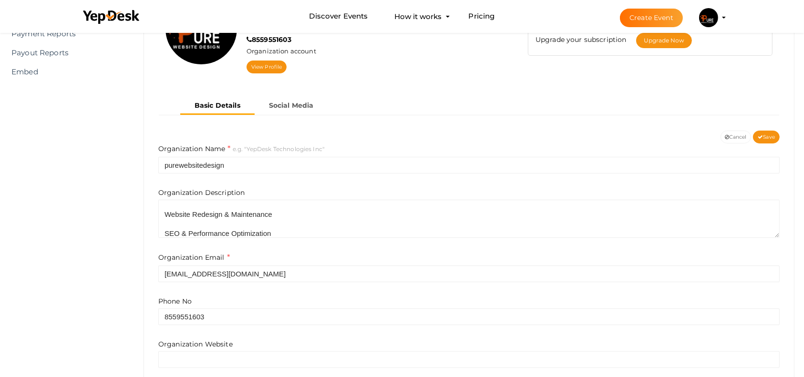
scroll to position [197, 0]
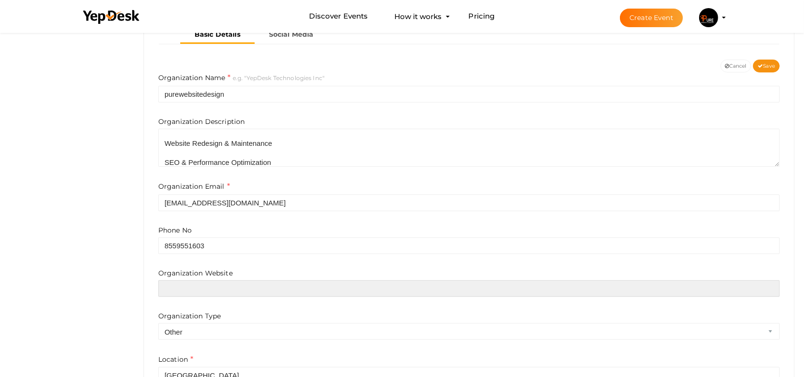
click at [235, 293] on input "text" at bounding box center [469, 289] width 622 height 17
paste input "[URL][DOMAIN_NAME]"
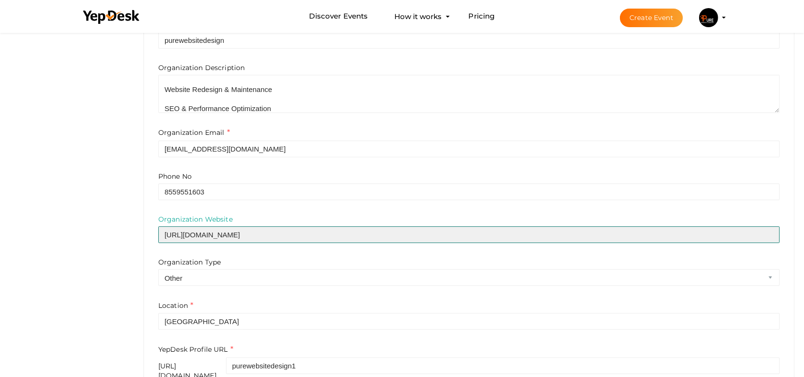
scroll to position [302, 0]
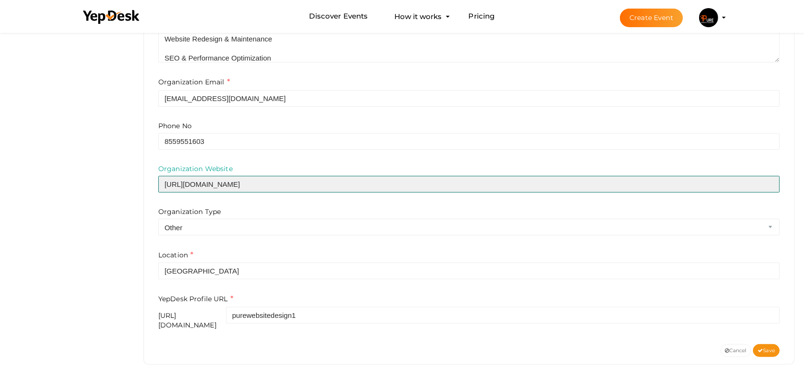
type input "[URL][DOMAIN_NAME]"
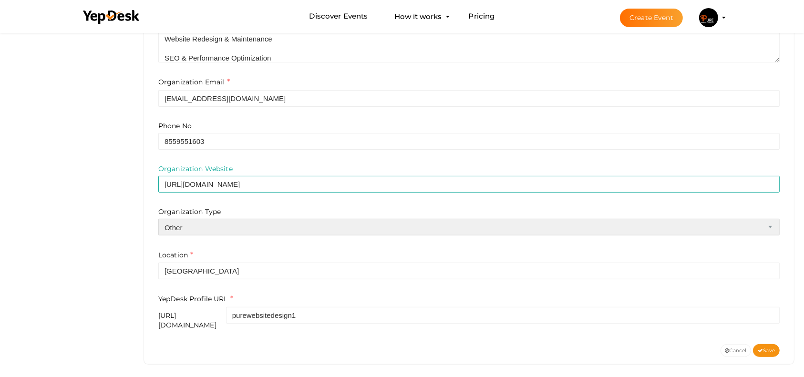
click at [240, 229] on select "Airline Corporation Educational Organization Government Organization Local Busi…" at bounding box center [469, 227] width 622 height 17
select select "1"
click at [158, 219] on select "Airline Corporation Educational Organization Government Organization Local Busi…" at bounding box center [469, 227] width 622 height 17
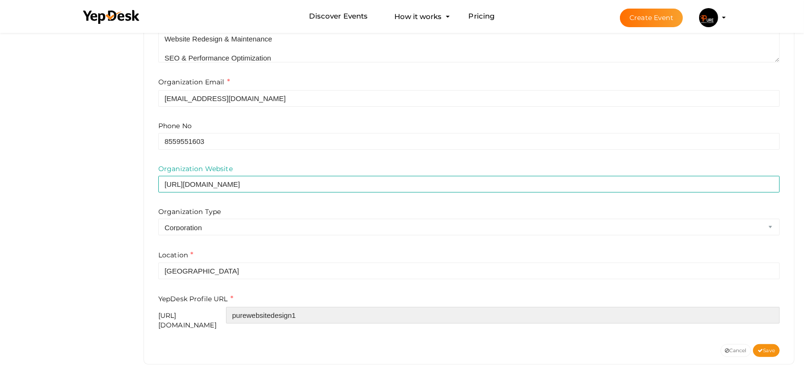
click at [354, 314] on input "purewebsitedesign1" at bounding box center [503, 315] width 554 height 17
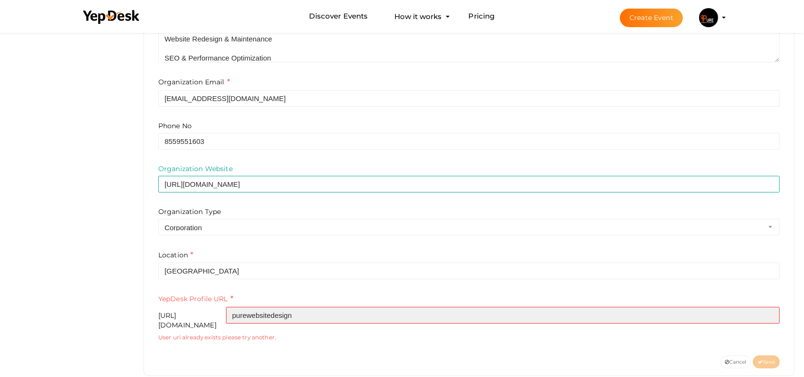
click at [370, 320] on input "purewebsitedesign" at bounding box center [503, 315] width 554 height 17
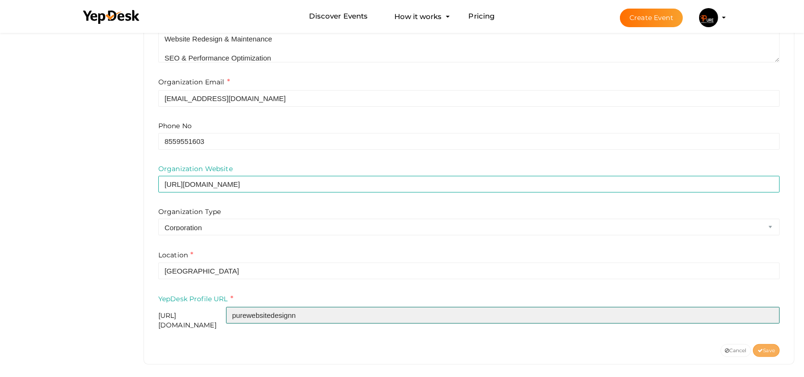
type input "purewebsitedesignn"
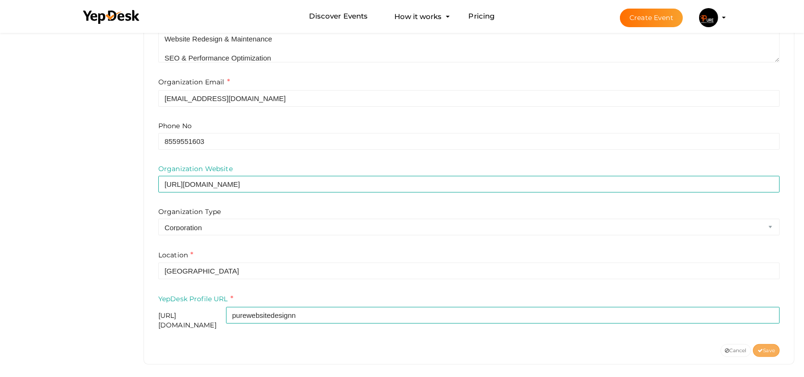
click at [764, 348] on span "Save" at bounding box center [766, 351] width 17 height 6
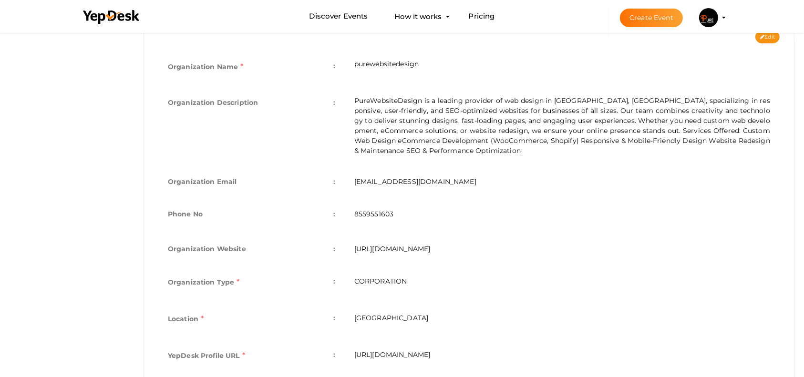
scroll to position [197, 0]
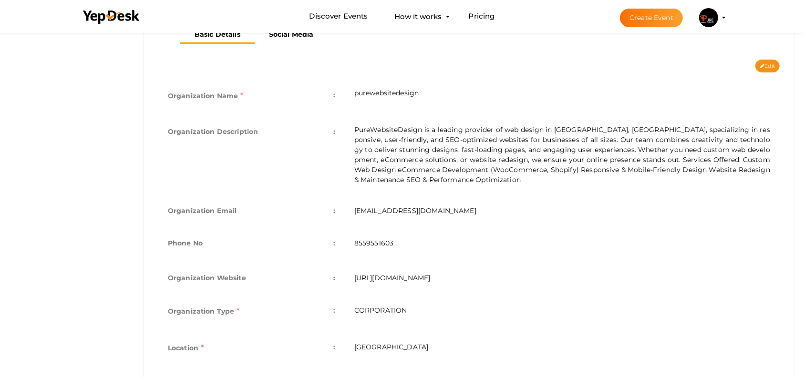
click at [714, 10] on img at bounding box center [708, 17] width 19 height 19
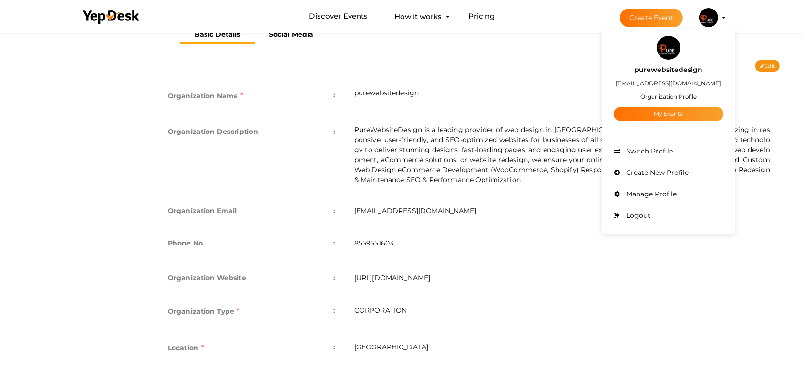
click at [677, 73] on label "purewebsitedesign" at bounding box center [669, 69] width 68 height 11
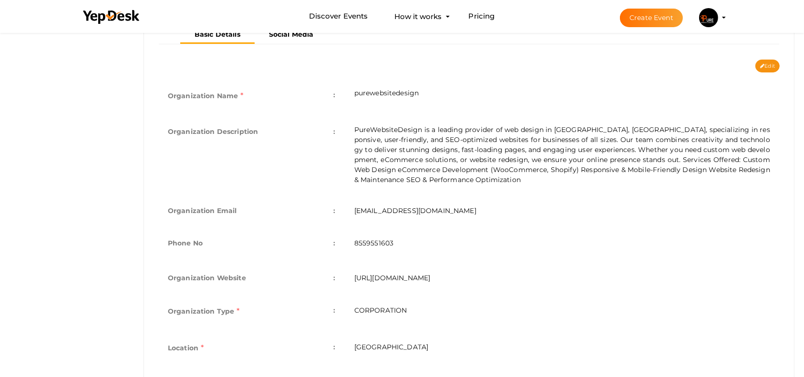
click at [709, 21] on img at bounding box center [708, 17] width 19 height 19
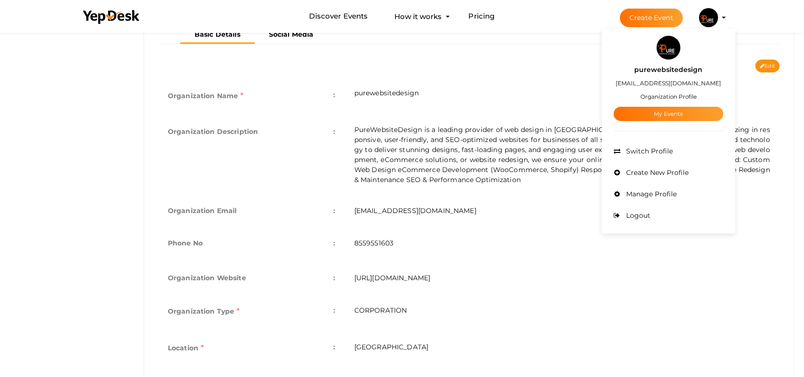
click at [663, 48] on img at bounding box center [669, 48] width 24 height 24
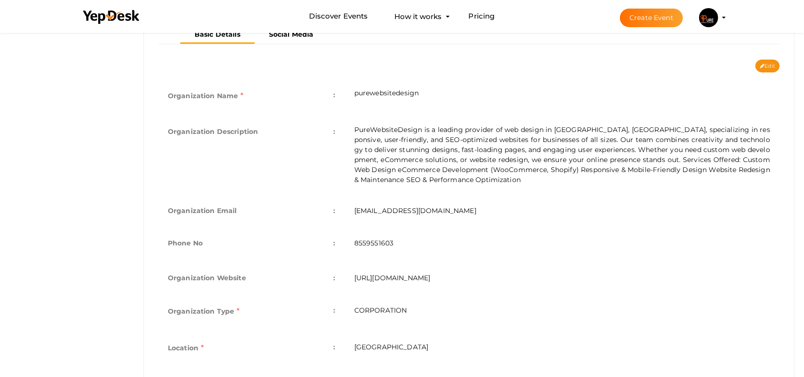
click at [712, 21] on img at bounding box center [708, 17] width 19 height 19
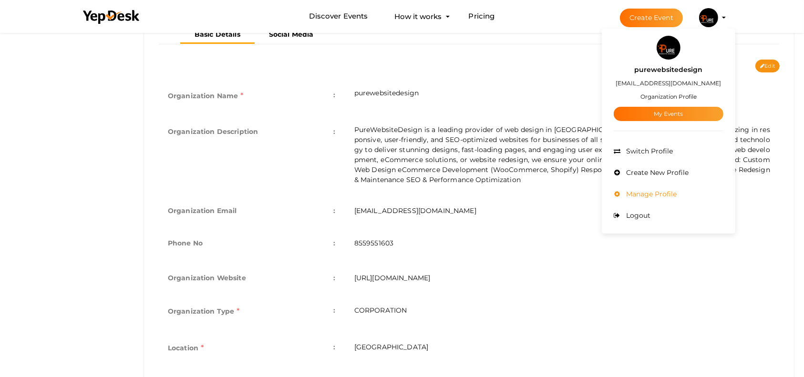
click at [668, 198] on li "Manage Profile" at bounding box center [669, 194] width 110 height 21
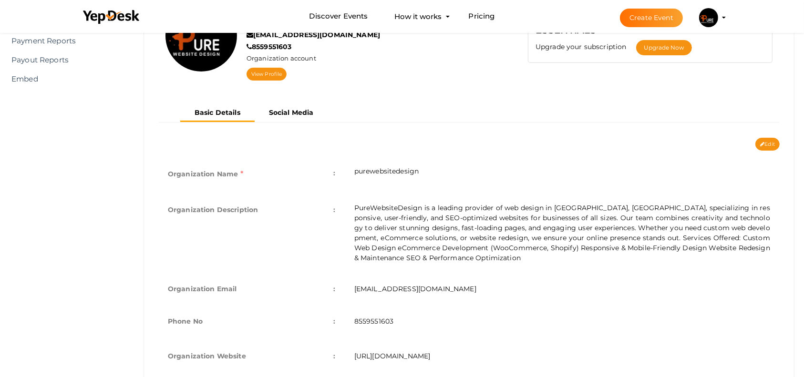
scroll to position [191, 0]
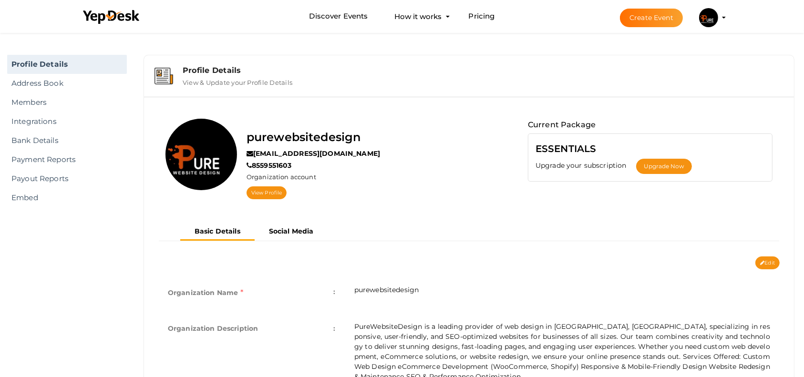
click at [343, 138] on label "purewebsitedesign" at bounding box center [304, 137] width 114 height 18
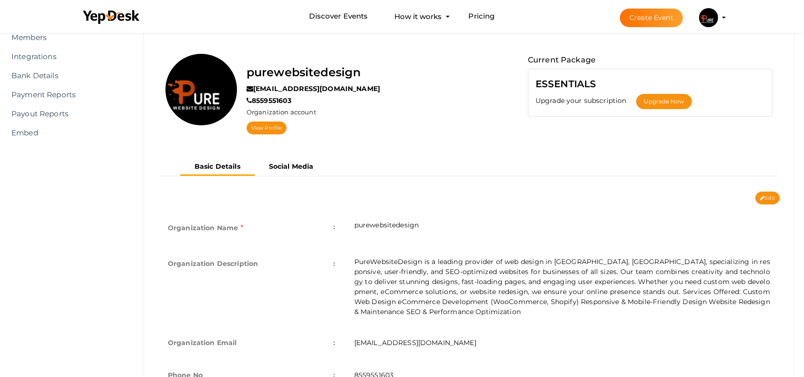
scroll to position [63, 0]
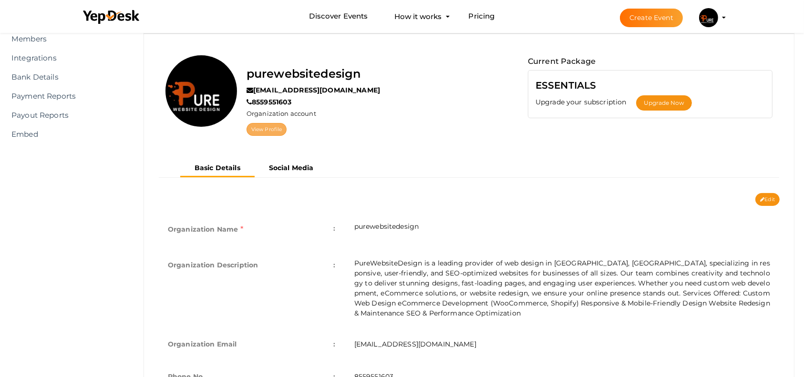
click at [271, 127] on link "View Profile" at bounding box center [267, 129] width 40 height 13
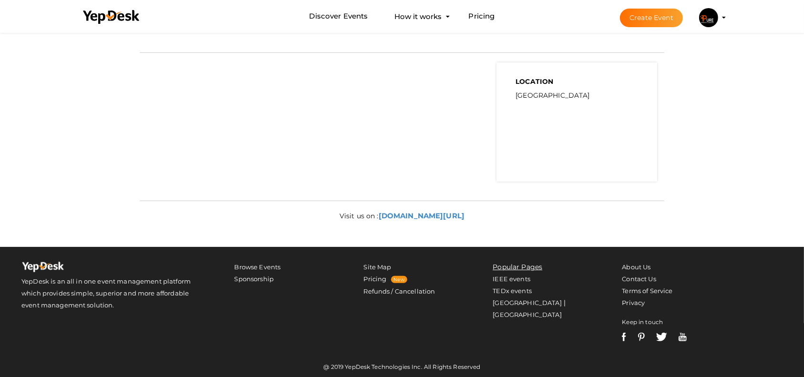
scroll to position [407, 0]
